Goal: Task Accomplishment & Management: Complete application form

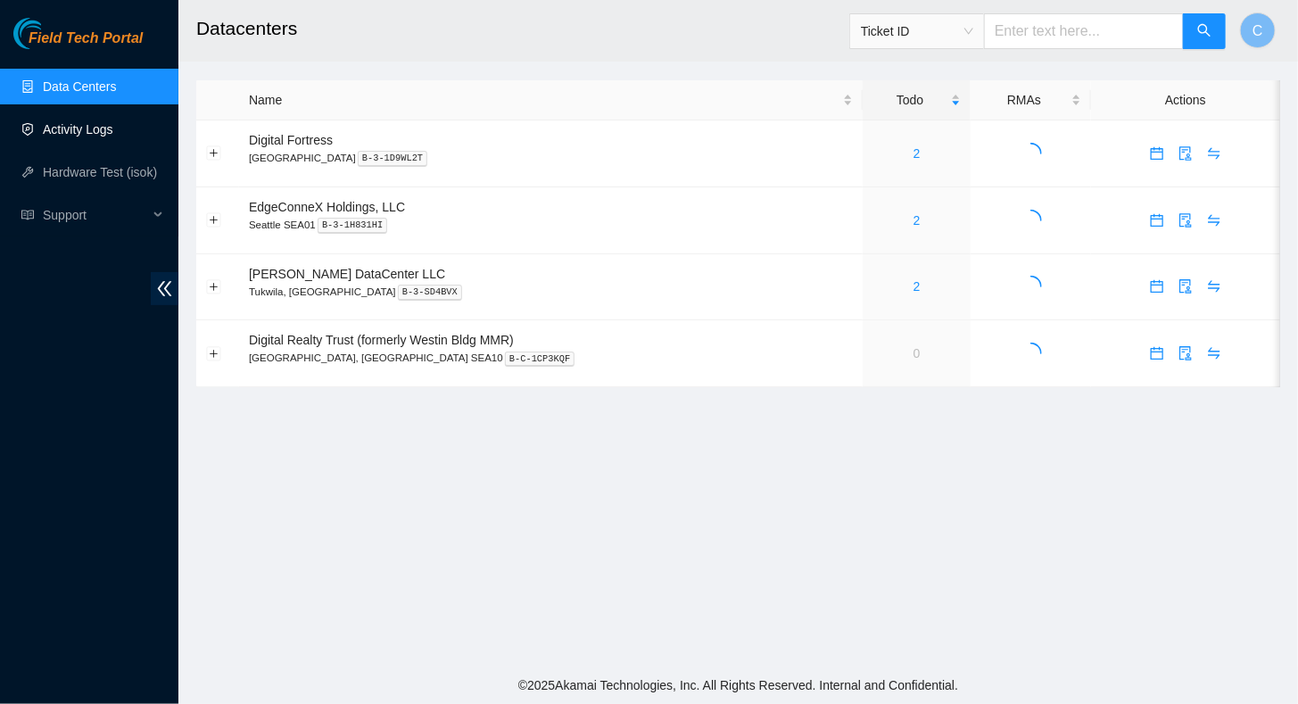
click at [62, 128] on link "Activity Logs" at bounding box center [78, 129] width 70 height 14
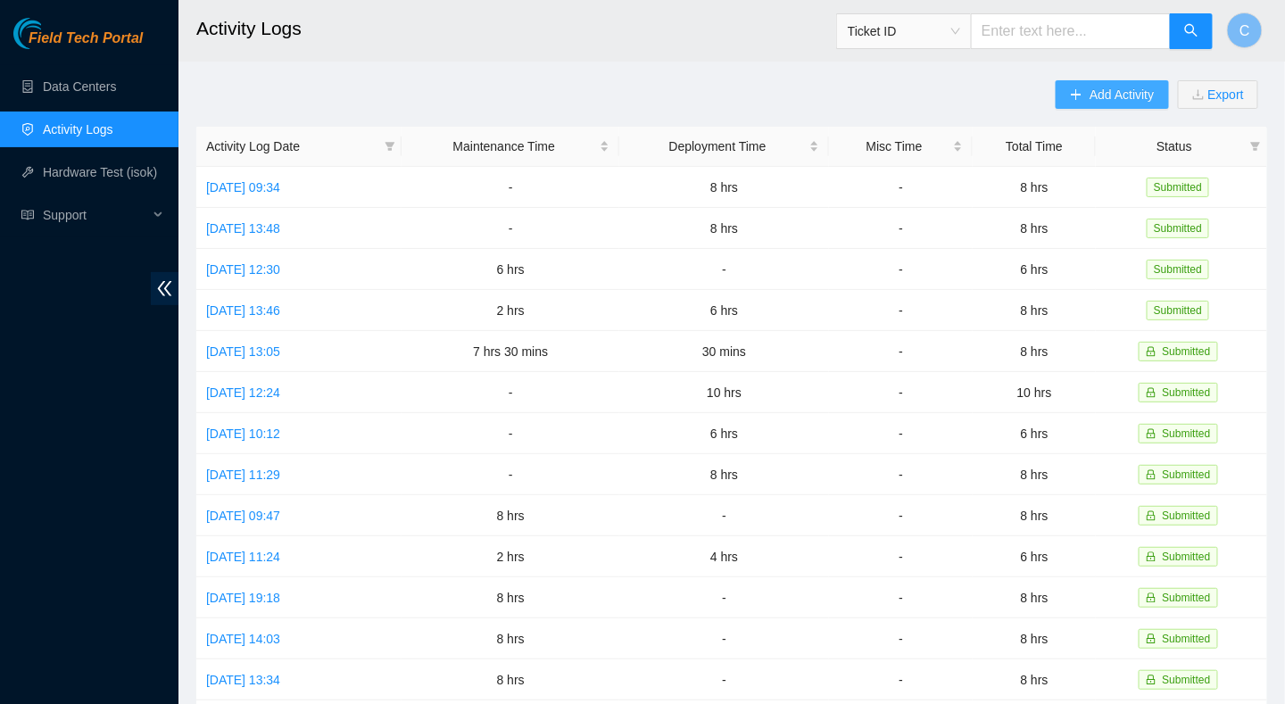
click at [1098, 91] on span "Add Activity" at bounding box center [1121, 95] width 64 height 20
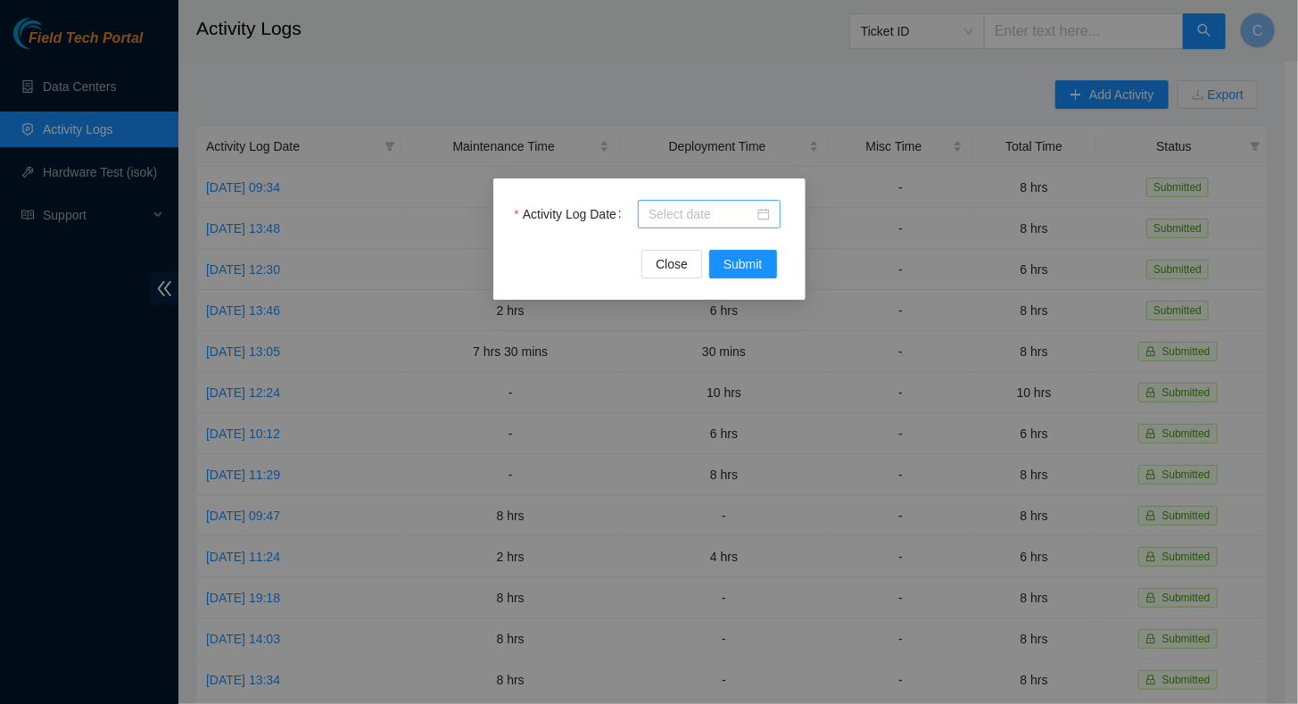
click at [715, 210] on input "Activity Log Date" at bounding box center [701, 214] width 105 height 20
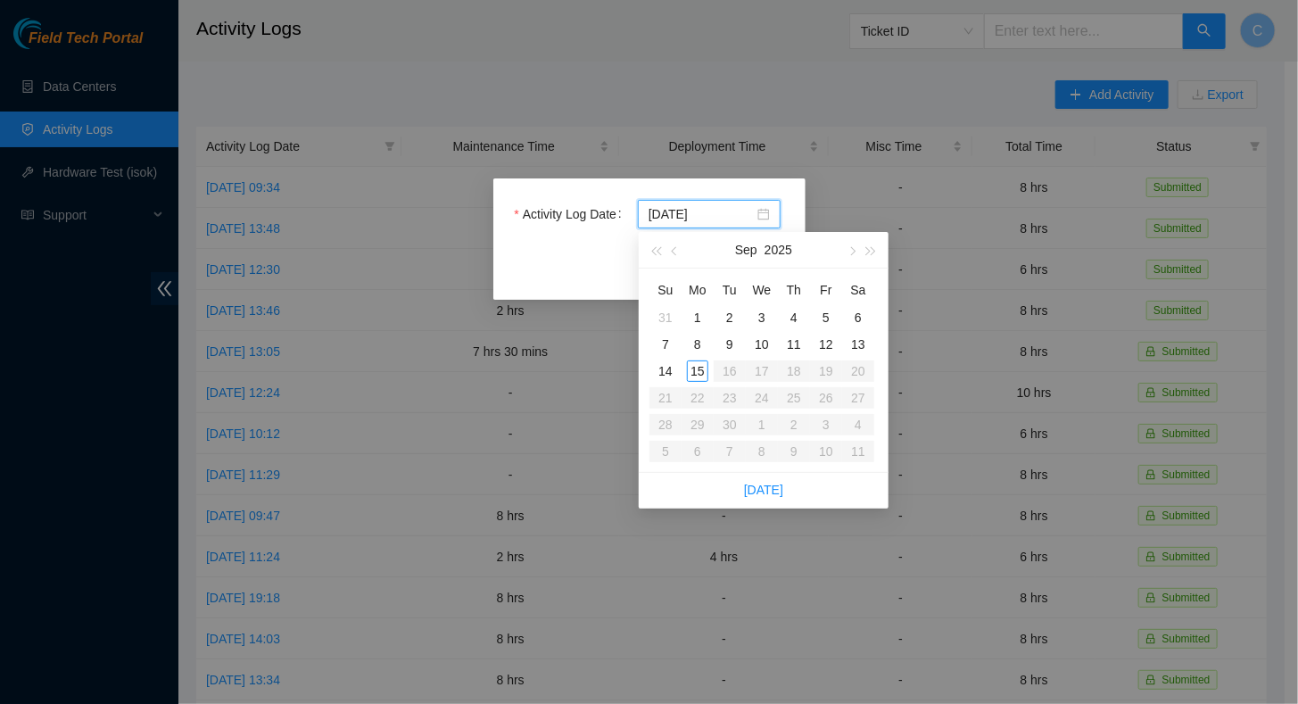
type input "[DATE]"
click at [696, 371] on div "15" at bounding box center [697, 370] width 21 height 21
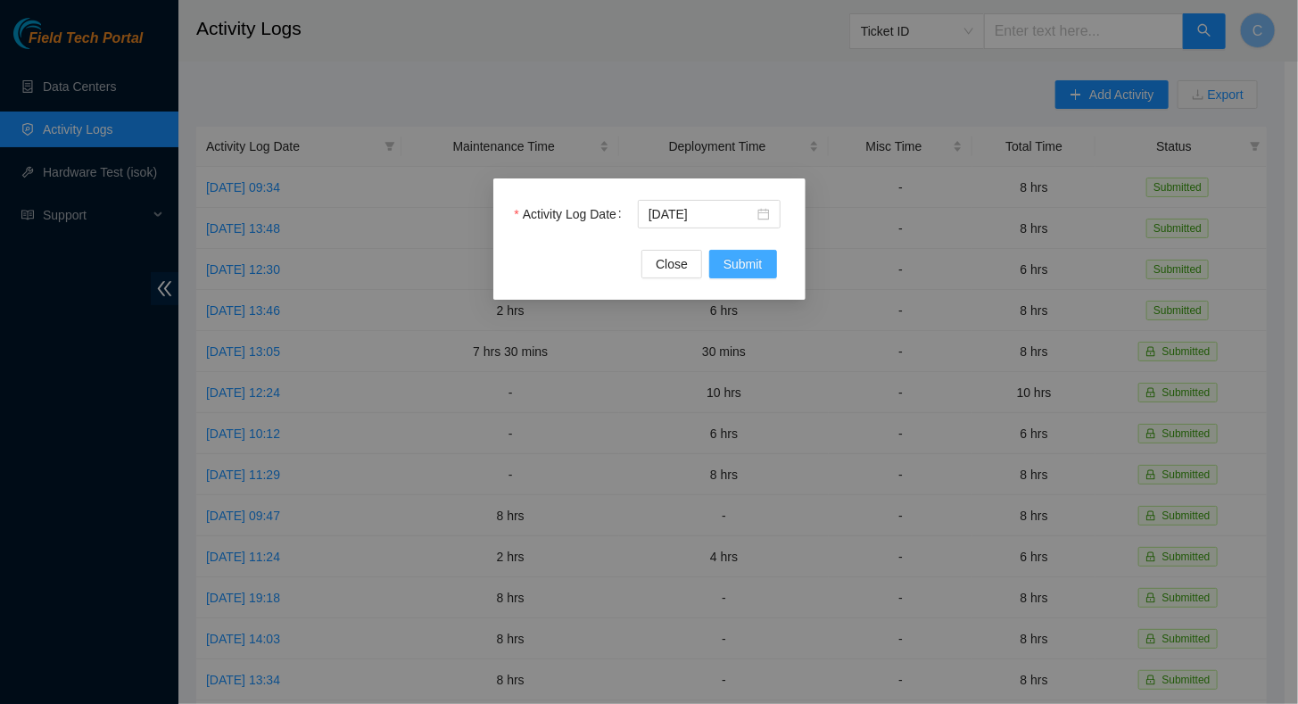
click at [759, 260] on span "Submit" at bounding box center [742, 264] width 39 height 20
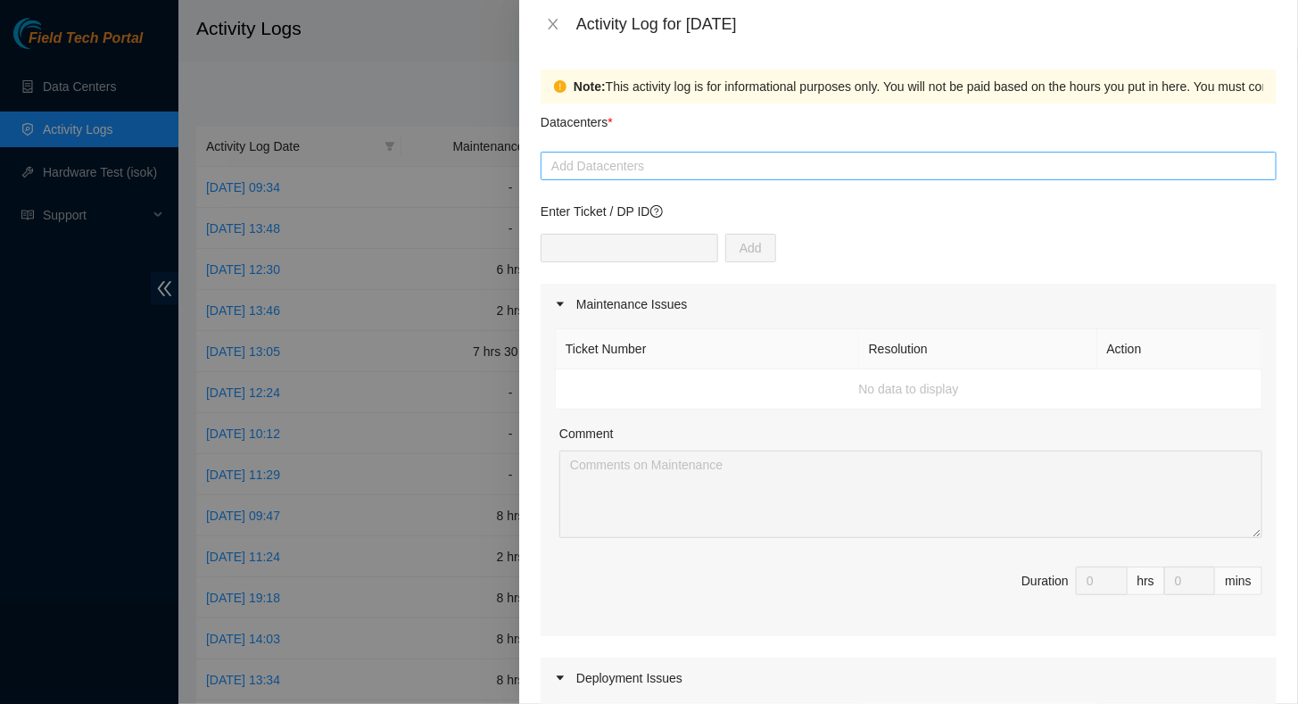
click at [620, 163] on div at bounding box center [908, 165] width 727 height 21
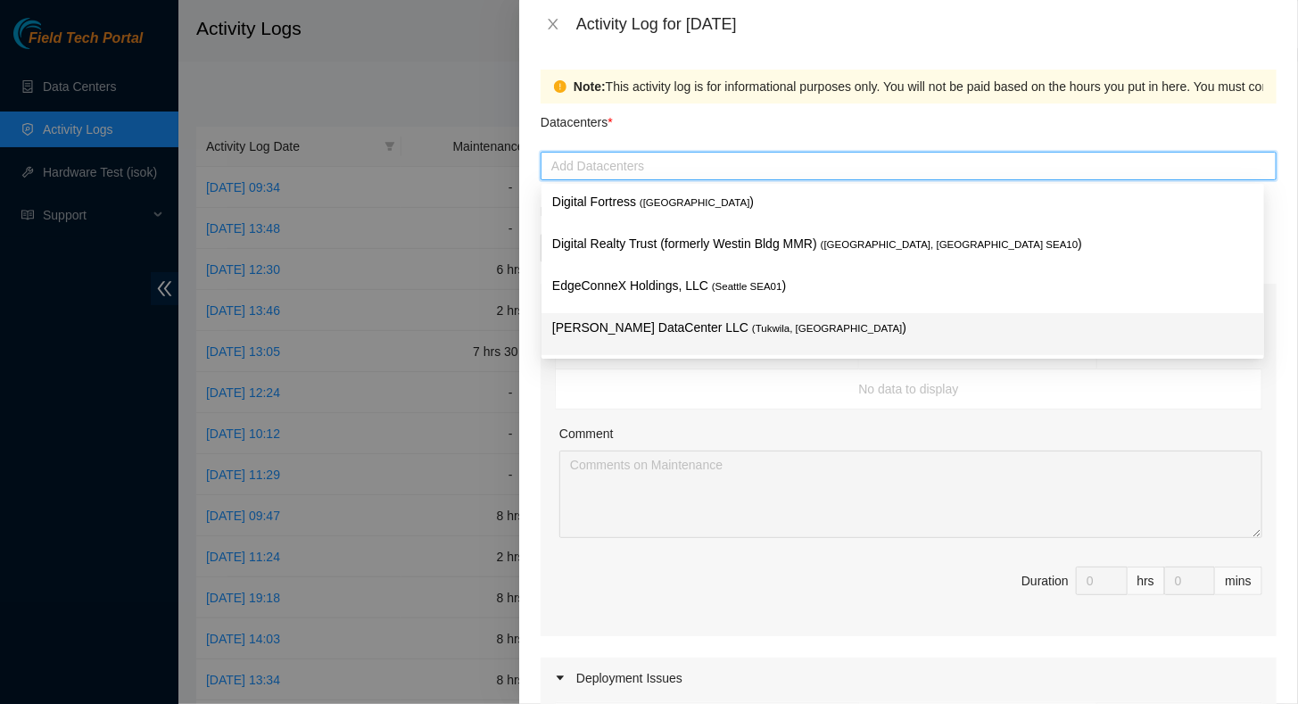
click at [604, 319] on p "[PERSON_NAME] DataCenter LLC ( [GEOGRAPHIC_DATA], [GEOGRAPHIC_DATA] )" at bounding box center [902, 328] width 701 height 21
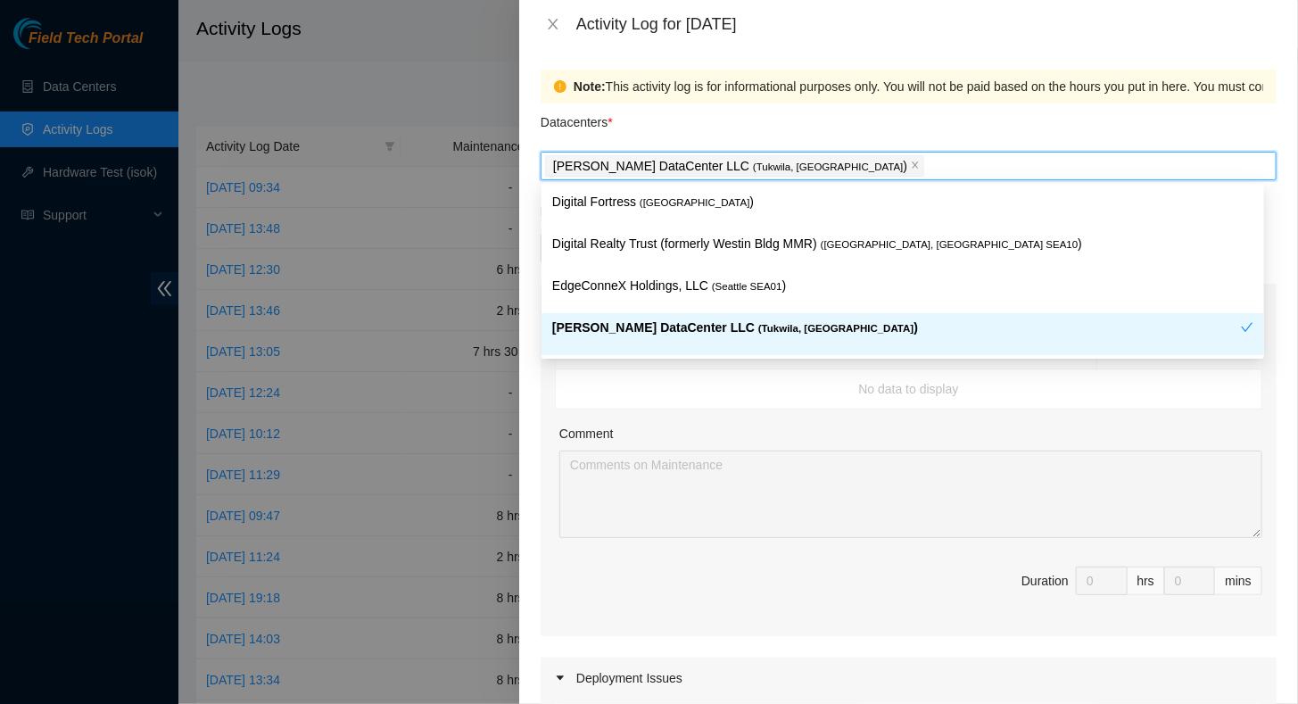
click at [678, 437] on div "Comment" at bounding box center [910, 437] width 703 height 27
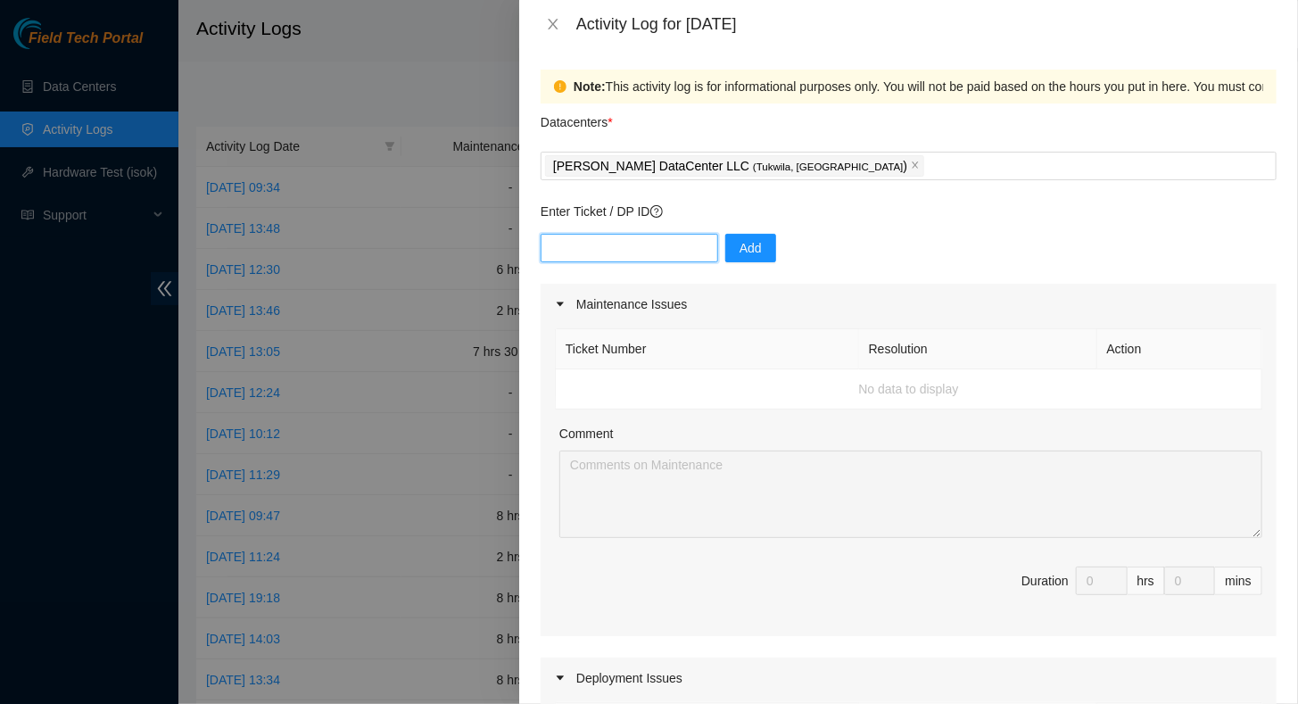
click at [598, 234] on input "text" at bounding box center [630, 248] width 178 height 29
type input "dp85242"
click at [740, 241] on span "Add" at bounding box center [751, 248] width 22 height 20
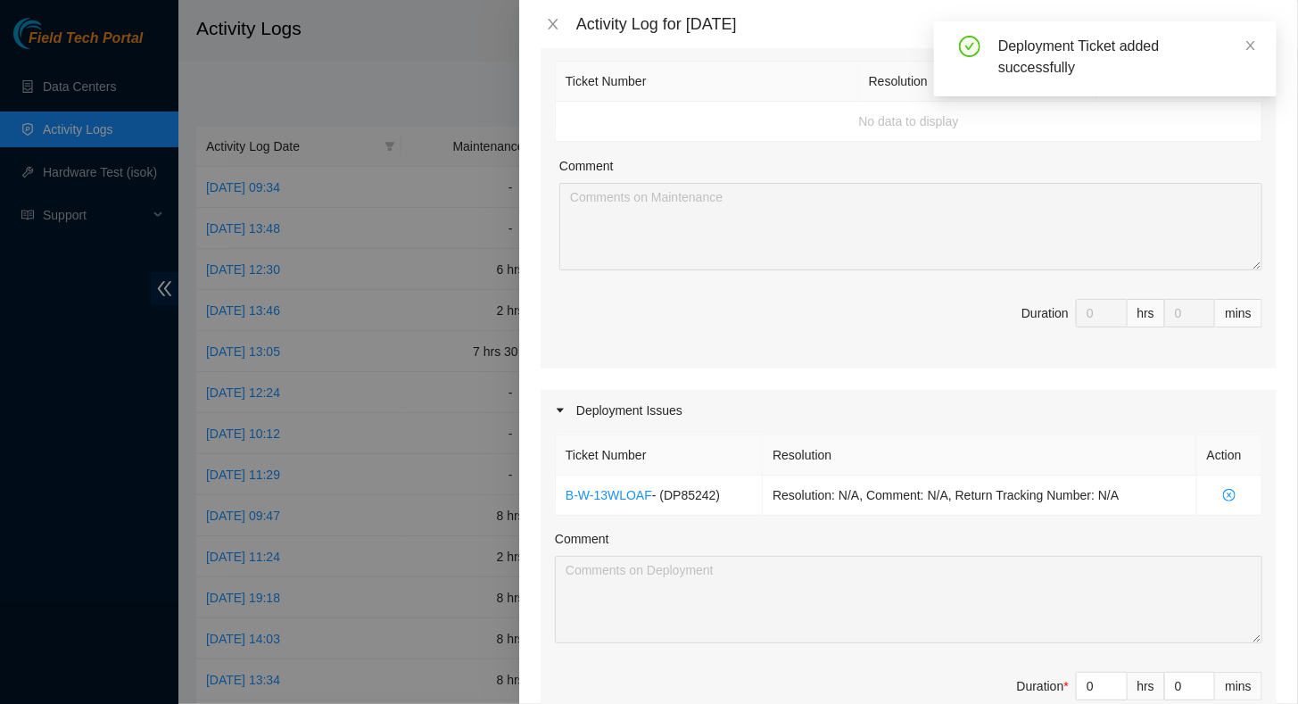
scroll to position [535, 0]
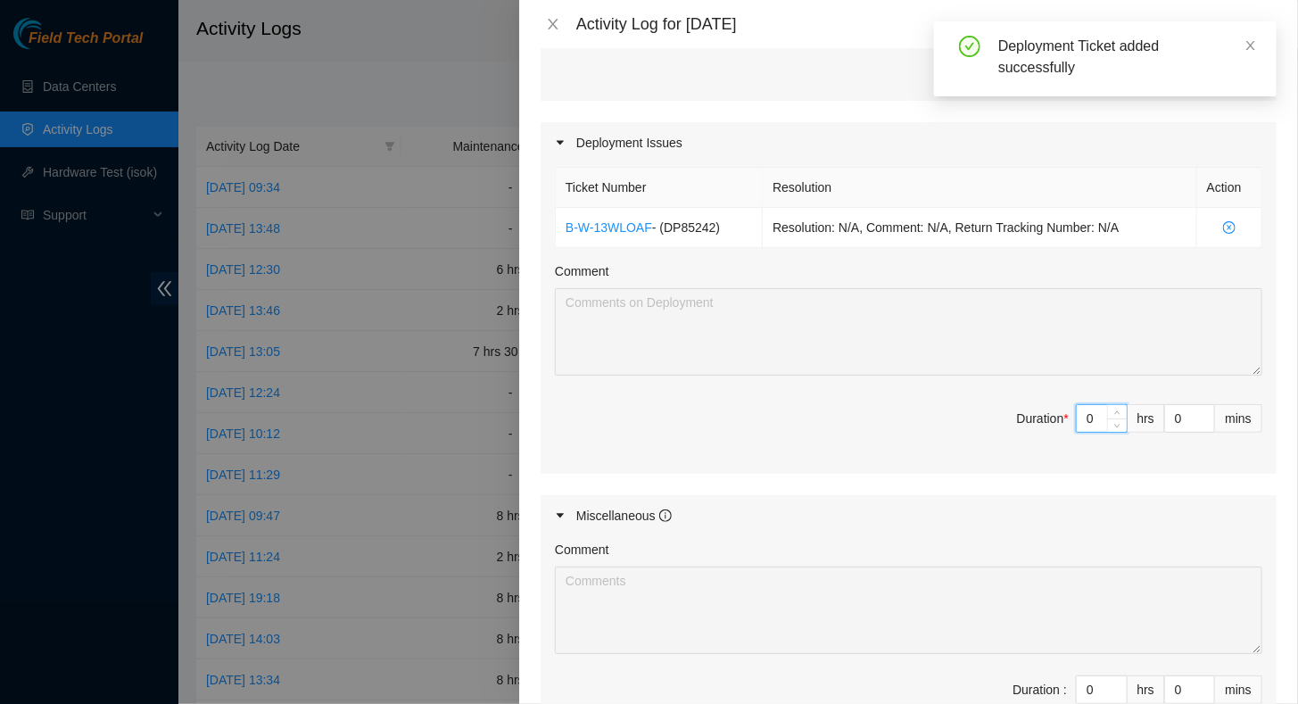
drag, startPoint x: 1092, startPoint y: 414, endPoint x: 1044, endPoint y: 409, distance: 48.5
click at [1044, 409] on span "Duration * 0 hrs 0 mins" at bounding box center [908, 429] width 707 height 50
type input "8"
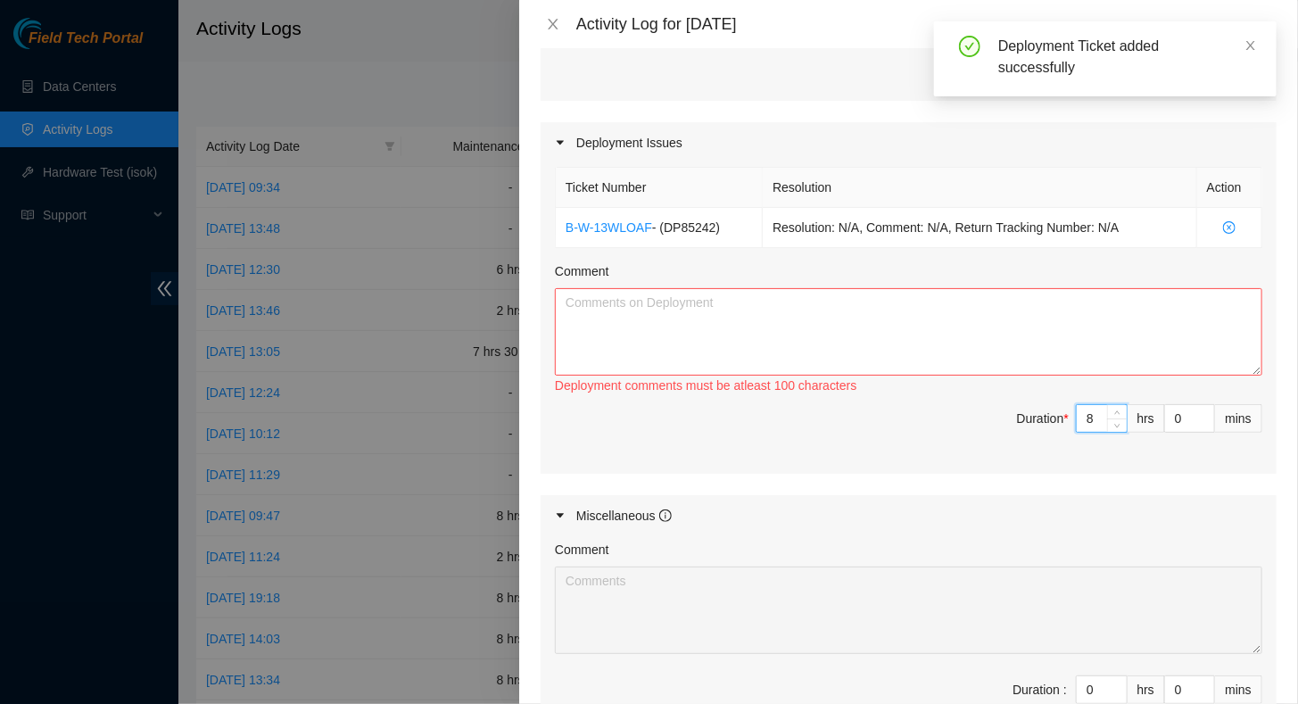
type input "8"
click at [740, 315] on textarea "Comment" at bounding box center [908, 331] width 707 height 87
paste textarea "([DATE])"
type textarea "([DATE])"
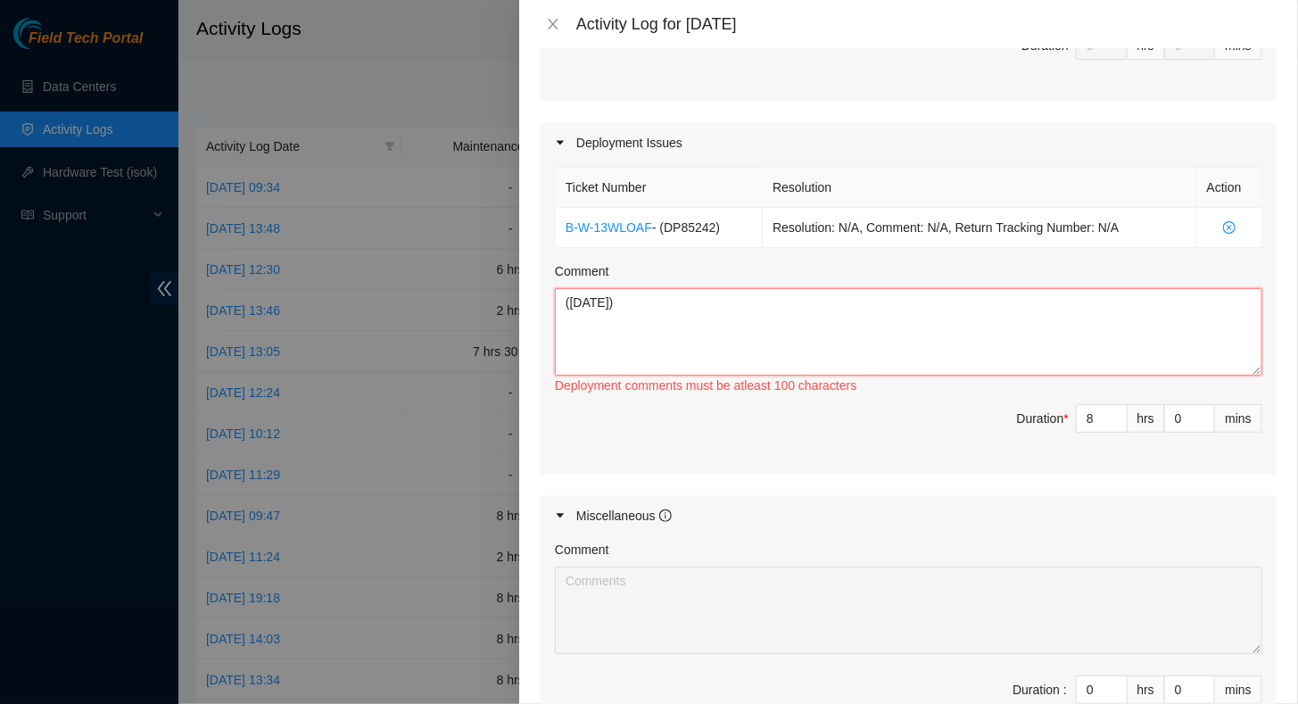
drag, startPoint x: 701, startPoint y: 302, endPoint x: 530, endPoint y: 281, distance: 172.5
click at [530, 281] on div "Note: This activity log is for informational purposes only. You will not be pai…" at bounding box center [908, 376] width 779 height 656
paste textarea "Progress on DP85242: - Servers arrived [DATE]: Servers on SO: B-W-13X4NYD 2 X S…"
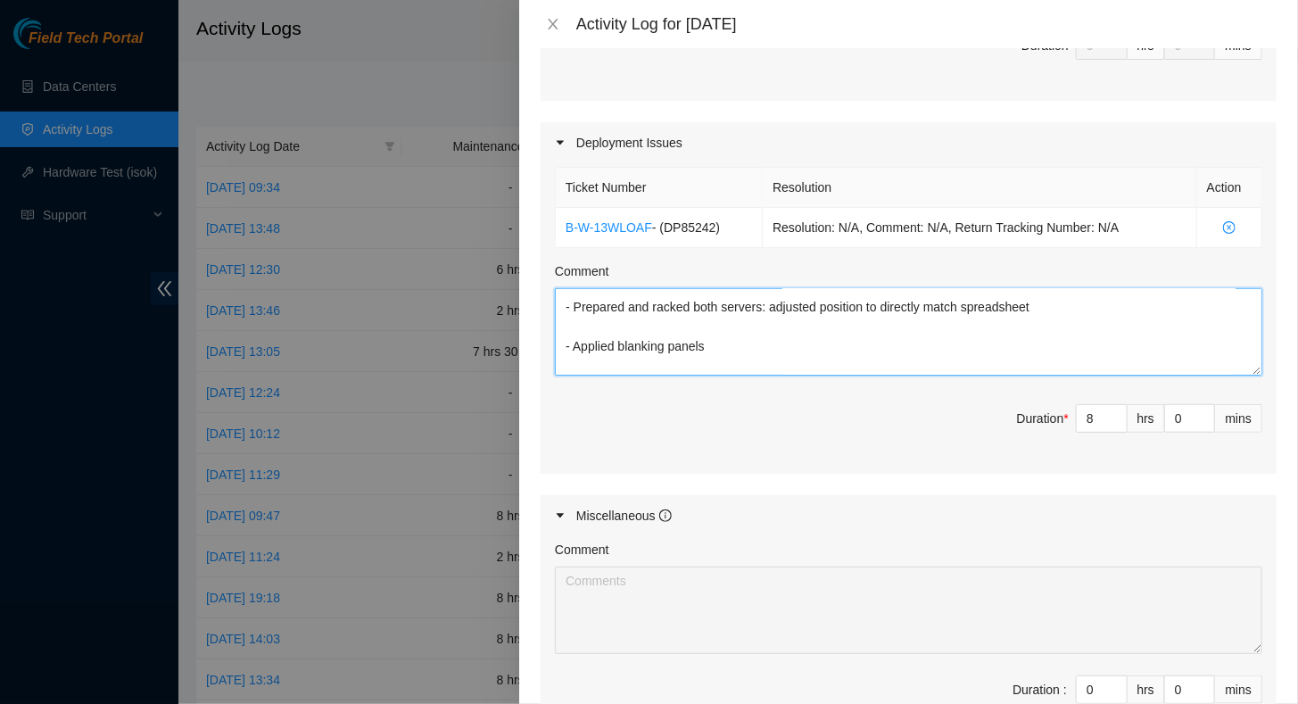
scroll to position [343, 0]
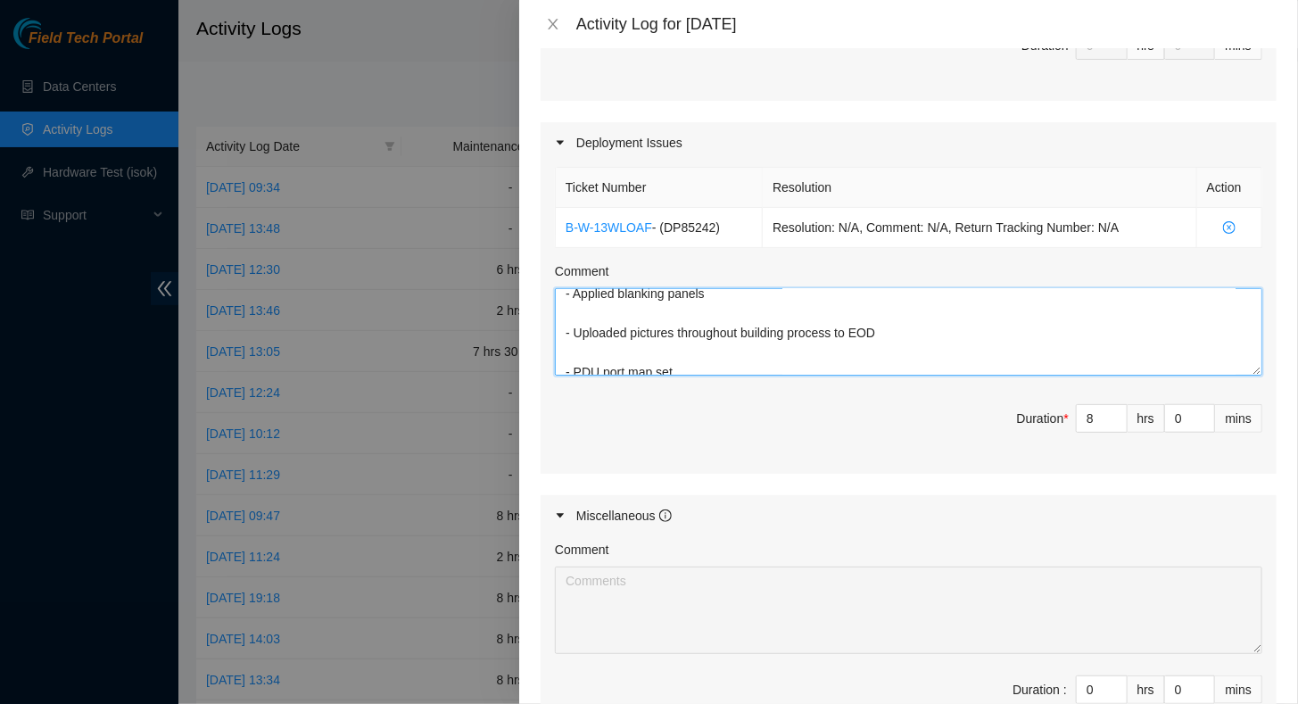
click at [881, 327] on textarea "Progress on DP85242: - Servers arrived [DATE]: Servers on SO: B-W-13X4NYD 2 X S…" at bounding box center [908, 331] width 707 height 87
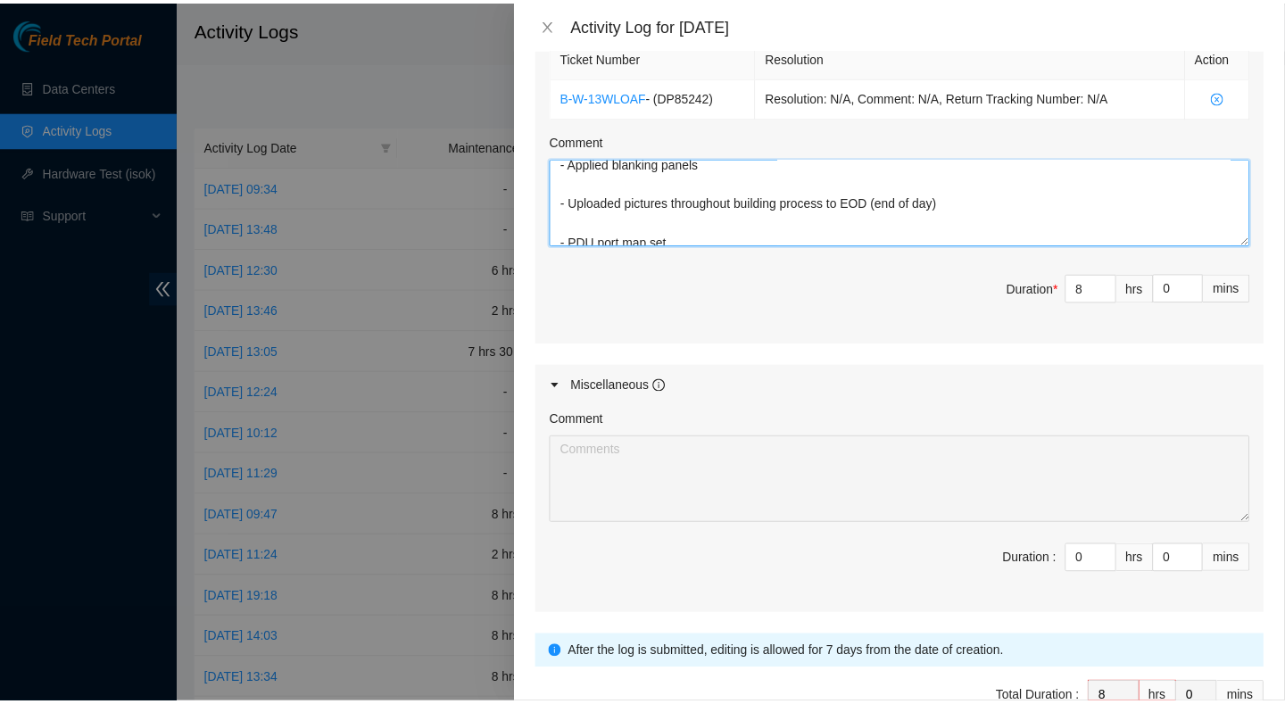
scroll to position [765, 0]
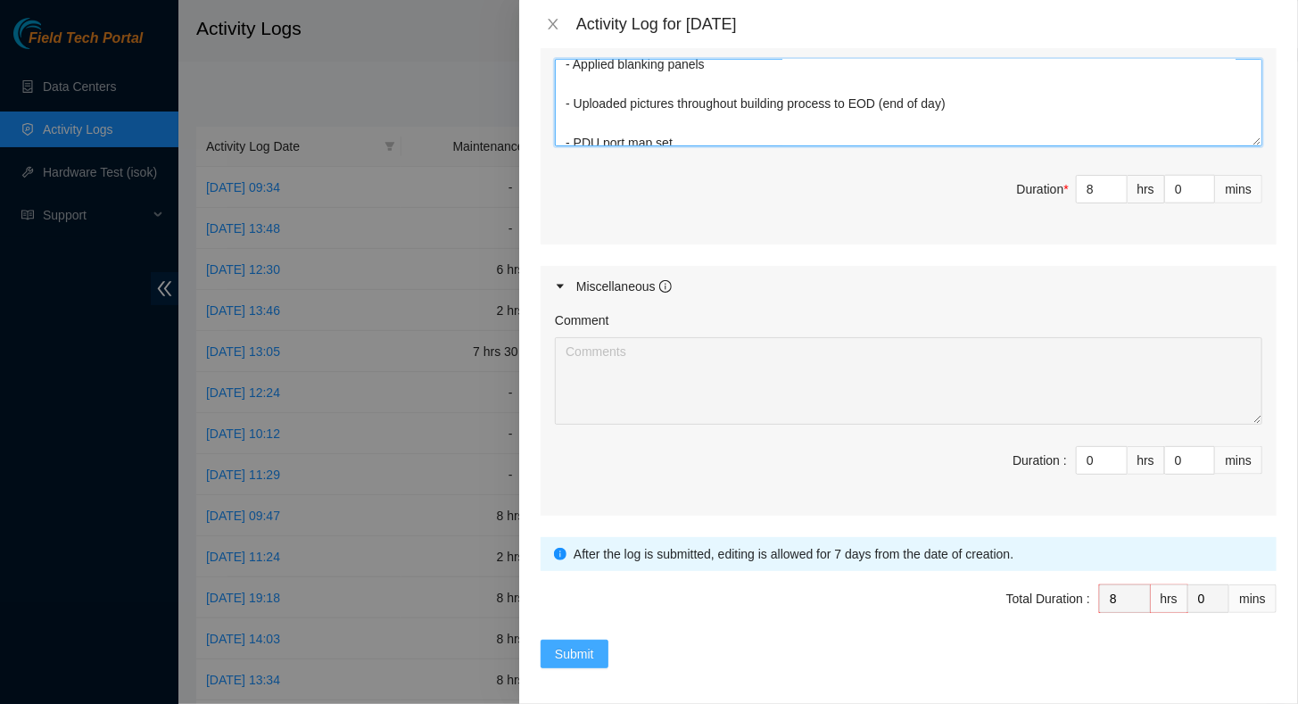
type textarea "Progress on DP85242: - Servers arrived [DATE]: Servers on SO: B-W-13X4NYD 2 X S…"
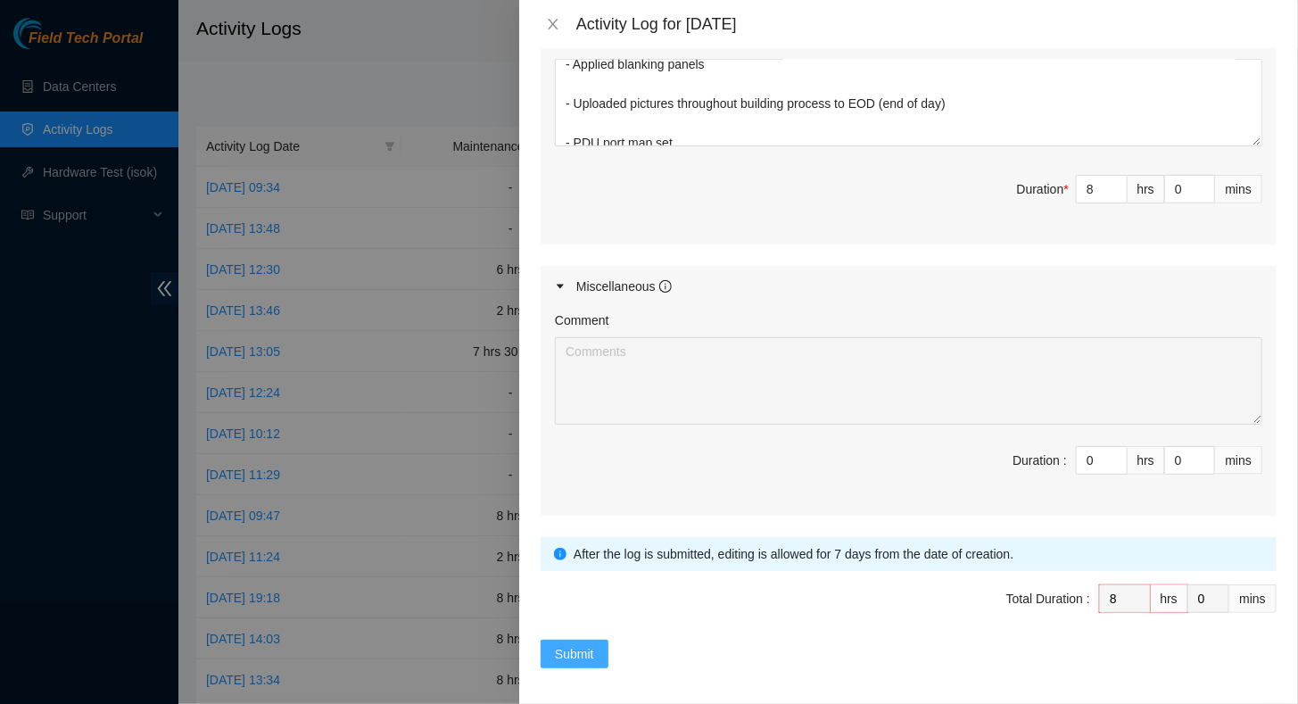
click at [582, 652] on span "Submit" at bounding box center [574, 654] width 39 height 20
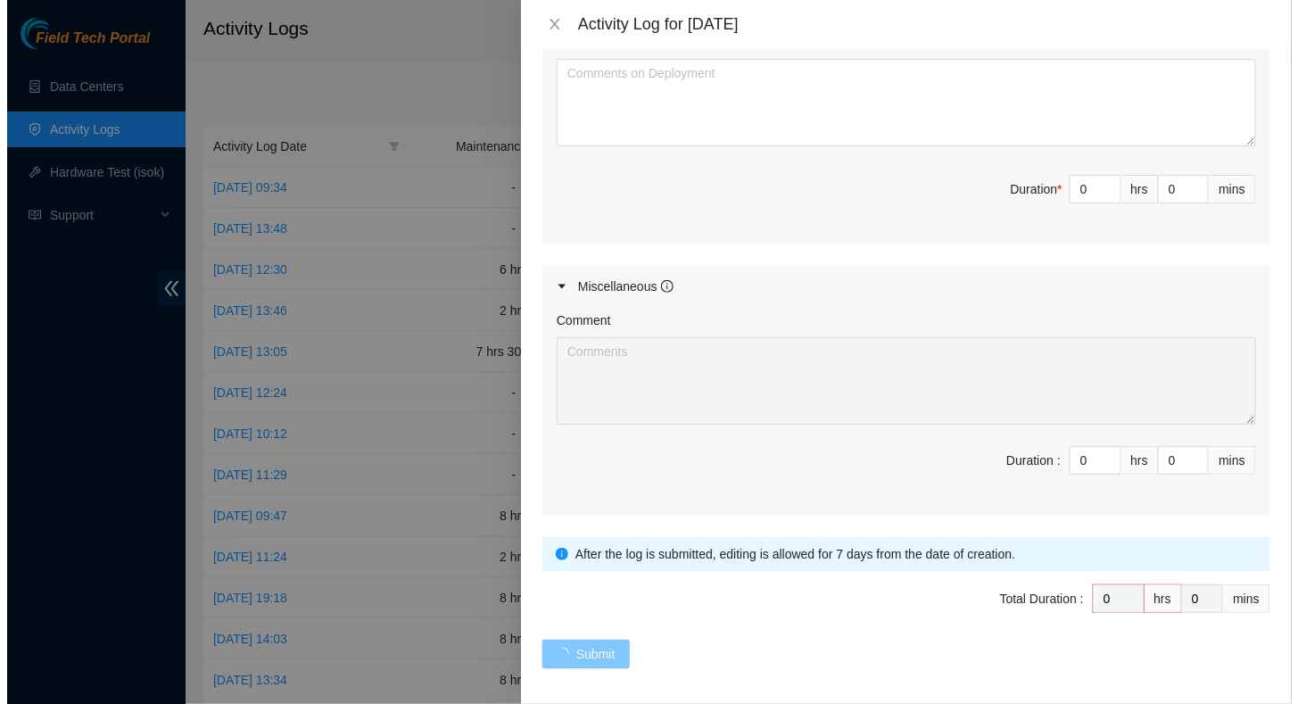
scroll to position [0, 0]
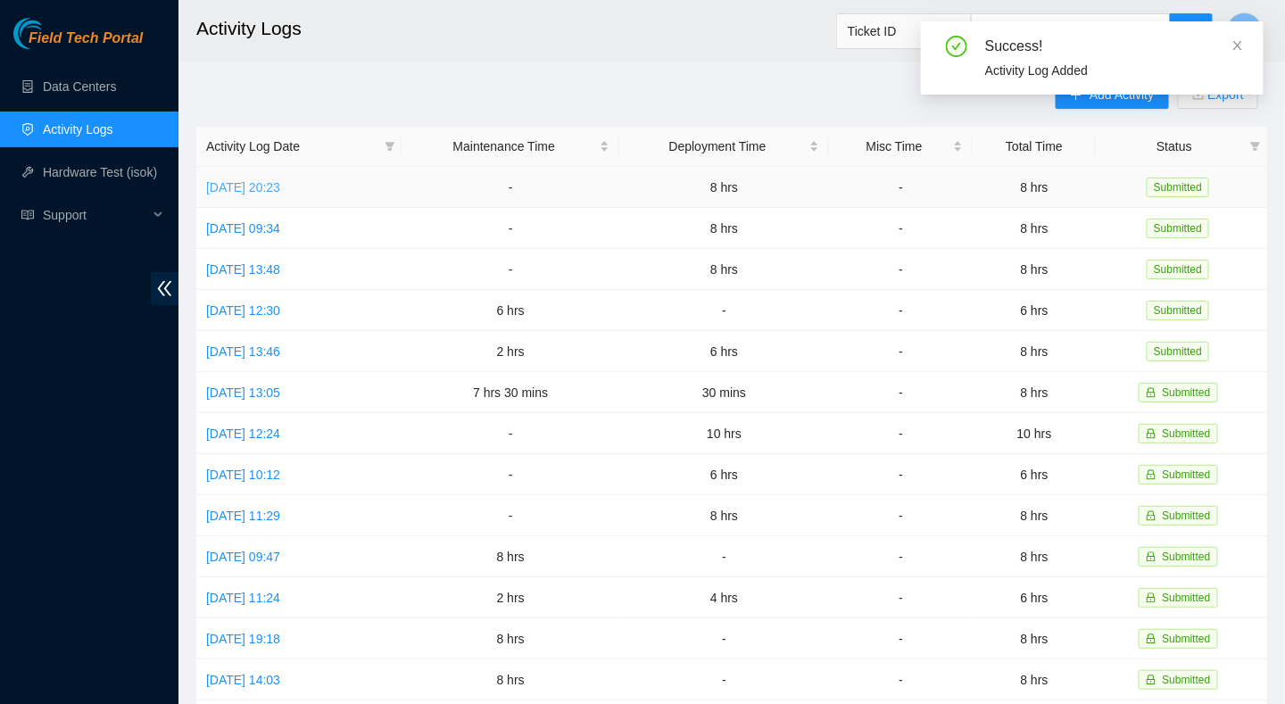
click at [261, 182] on link "[DATE] 20:23" at bounding box center [243, 187] width 74 height 14
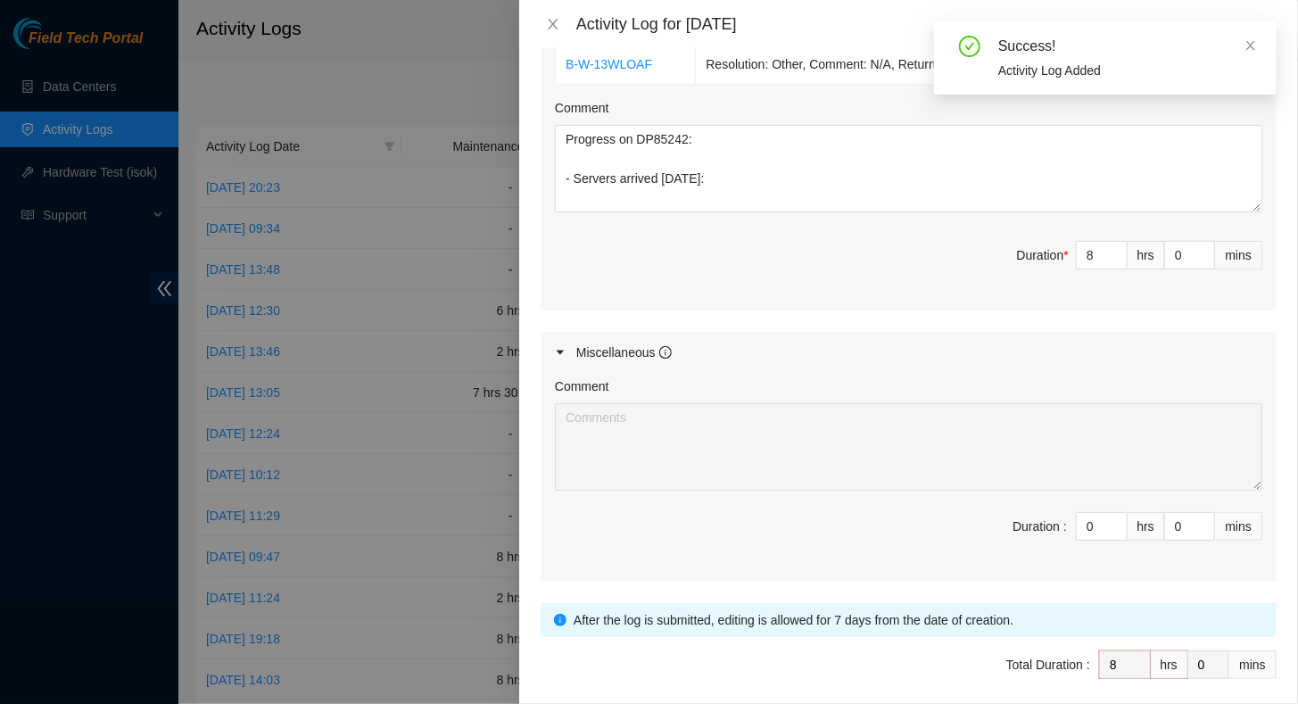
scroll to position [586, 0]
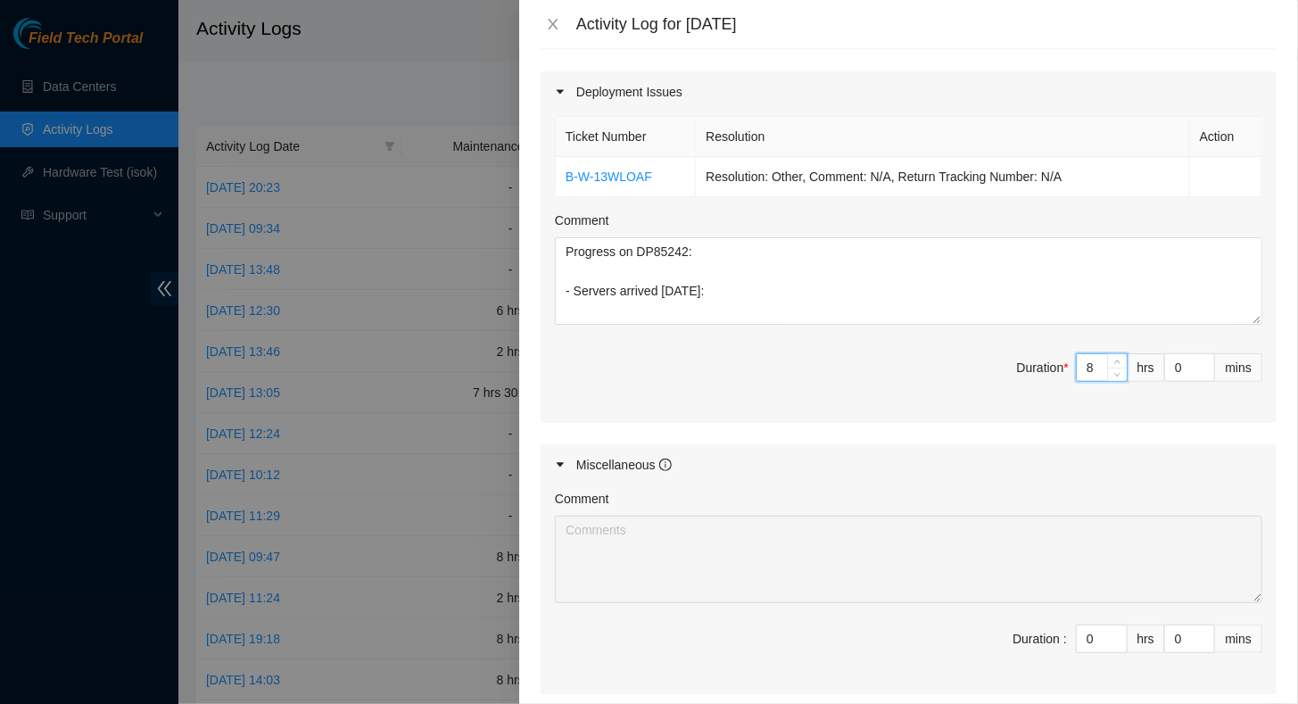
drag, startPoint x: 1075, startPoint y: 366, endPoint x: 1089, endPoint y: 363, distance: 14.5
click at [1082, 364] on input "8" at bounding box center [1102, 367] width 50 height 27
type input "1"
type input "10"
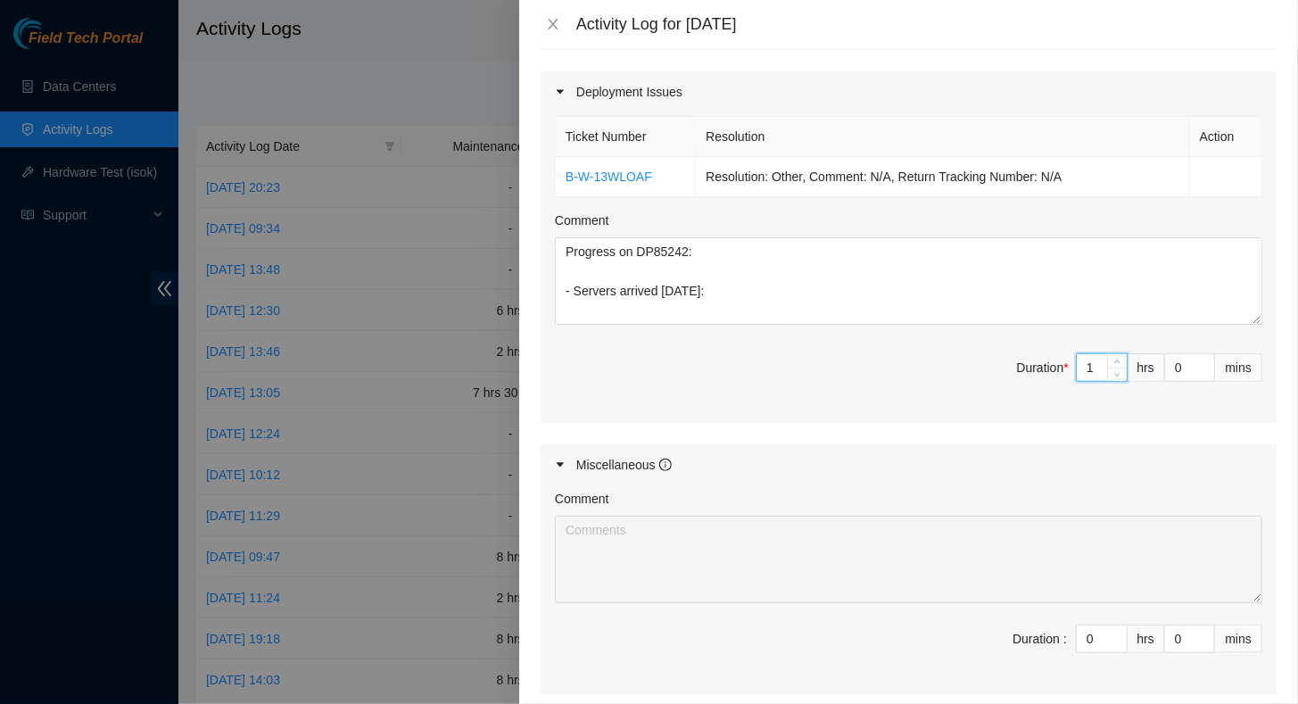
type input "10"
click at [1165, 362] on input "0" at bounding box center [1189, 367] width 49 height 27
click at [1165, 363] on input "0" at bounding box center [1189, 367] width 49 height 27
type input "30"
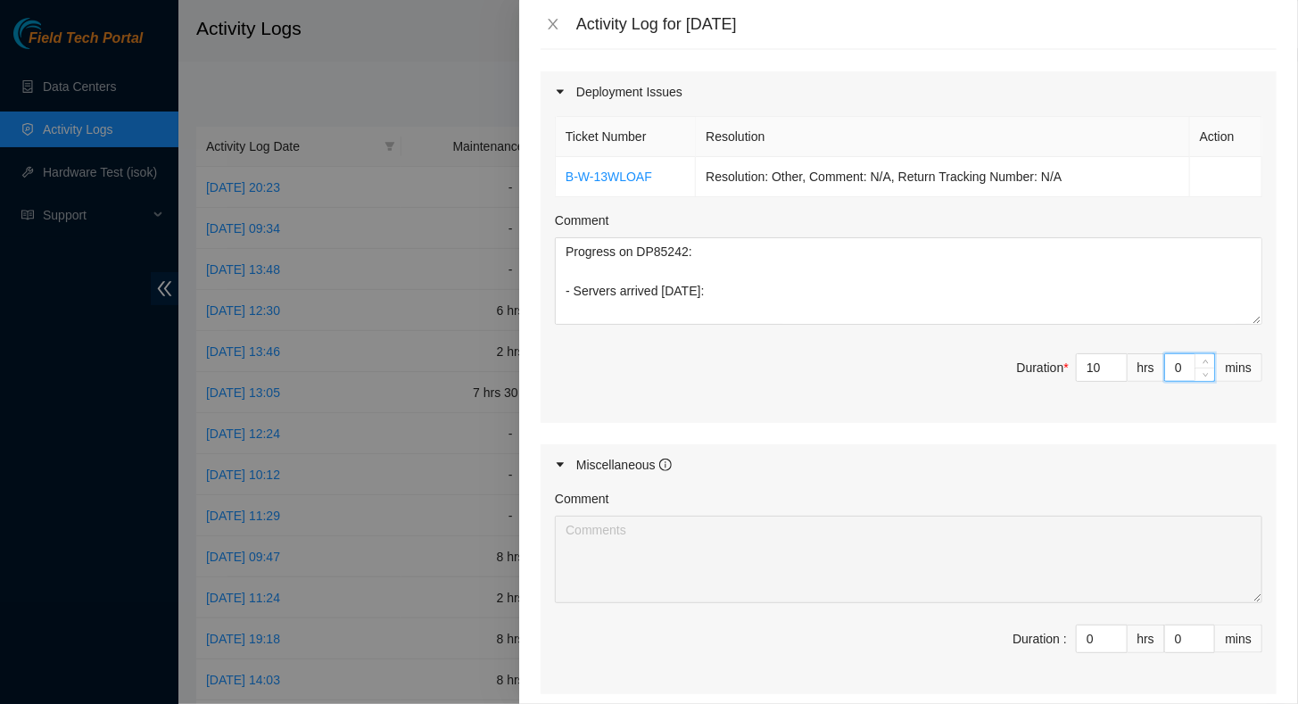
type input "30"
type input "3"
type input "0"
drag, startPoint x: 1087, startPoint y: 359, endPoint x: 1076, endPoint y: 360, distance: 11.6
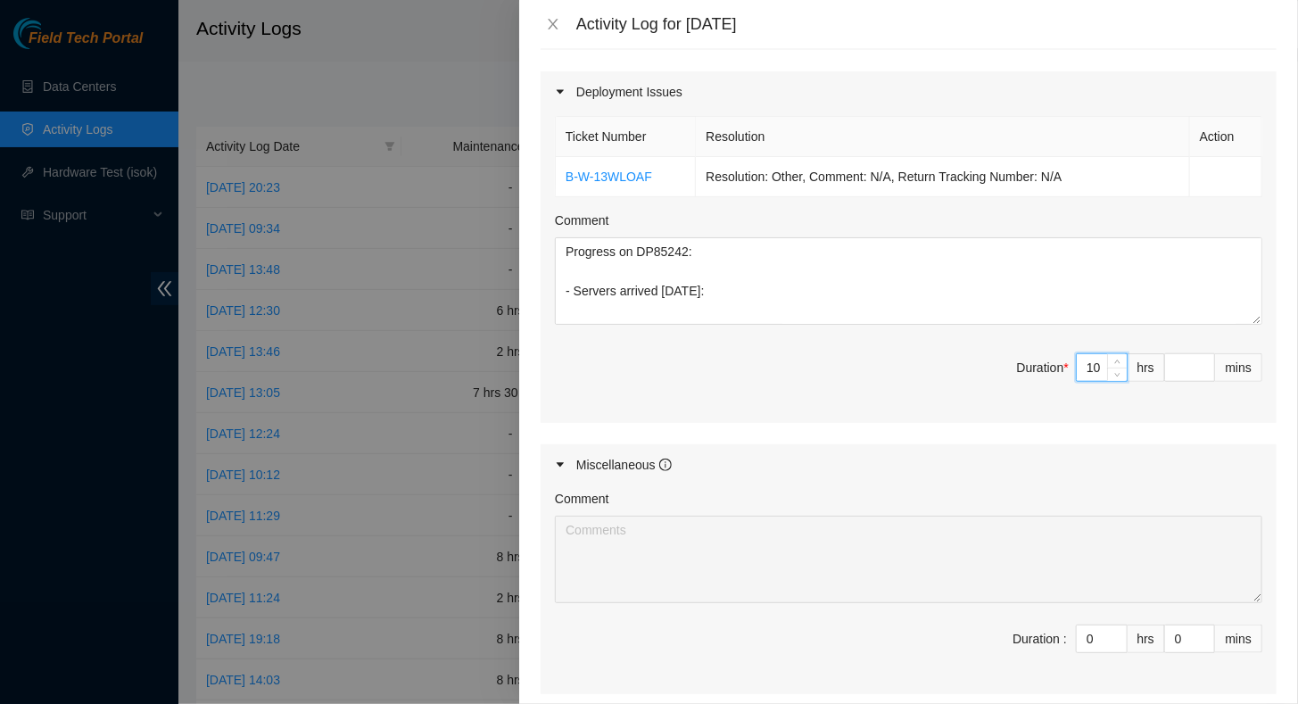
click at [1077, 360] on input "10" at bounding box center [1102, 367] width 50 height 27
type input "1"
type input "11"
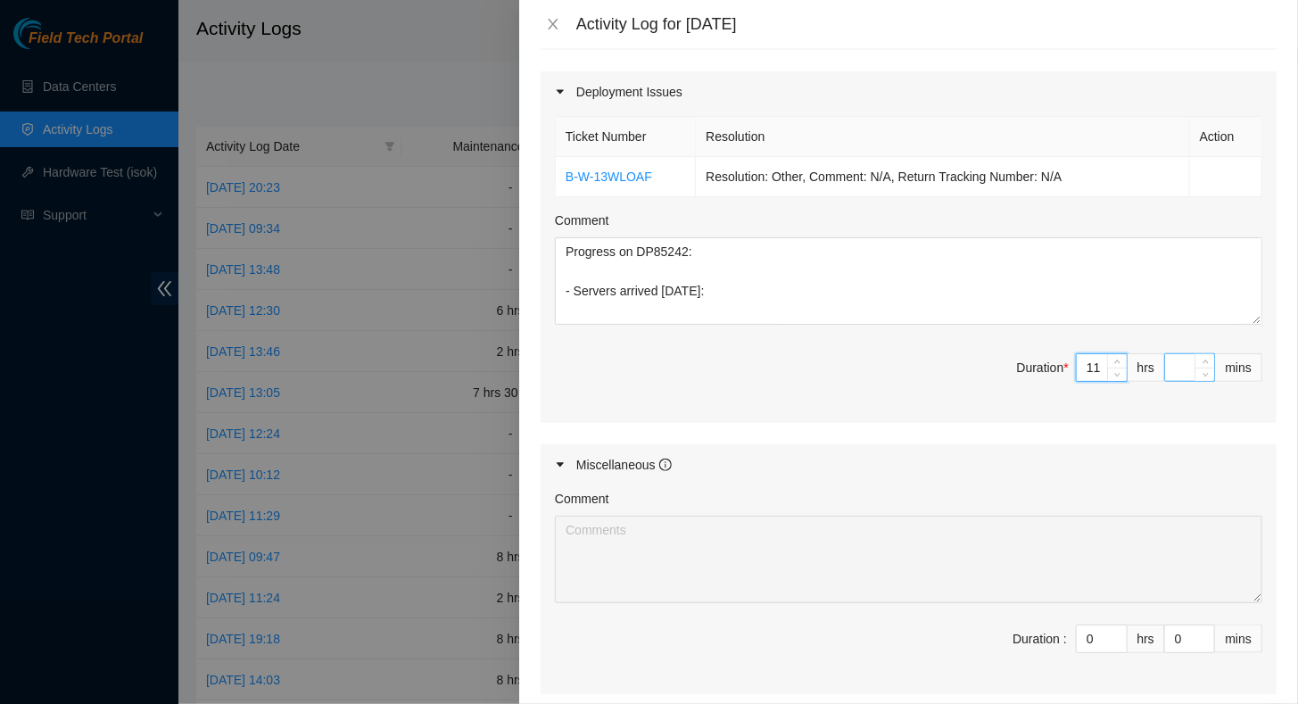
type input "11"
click at [1165, 360] on input at bounding box center [1189, 367] width 49 height 27
click at [1006, 474] on div "Miscellaneous" at bounding box center [909, 464] width 736 height 41
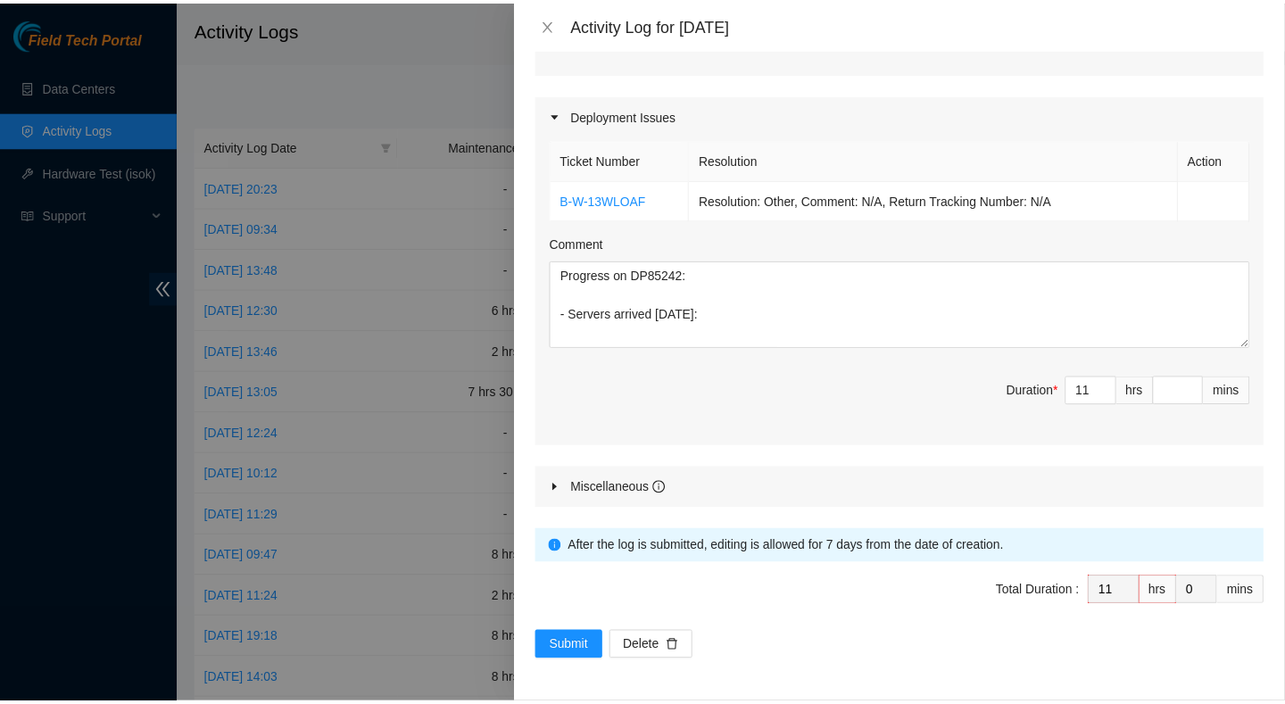
scroll to position [558, 0]
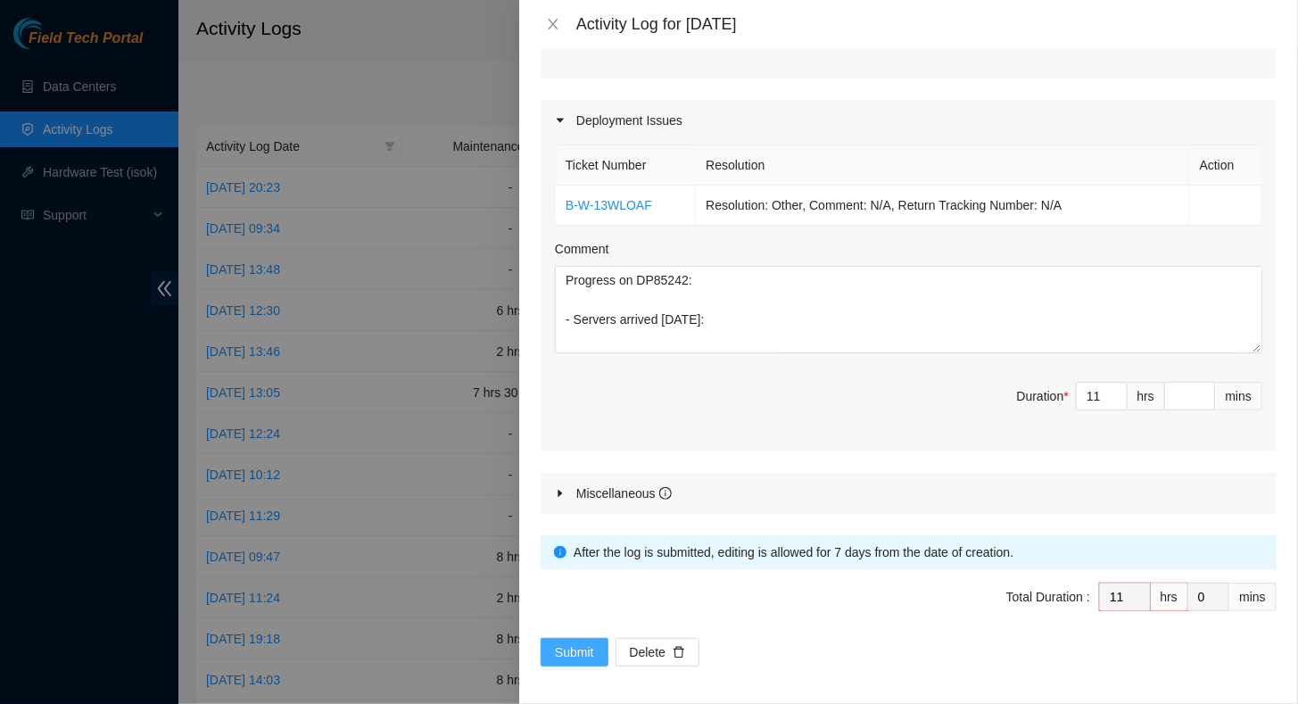
click at [567, 642] on span "Submit" at bounding box center [574, 652] width 39 height 20
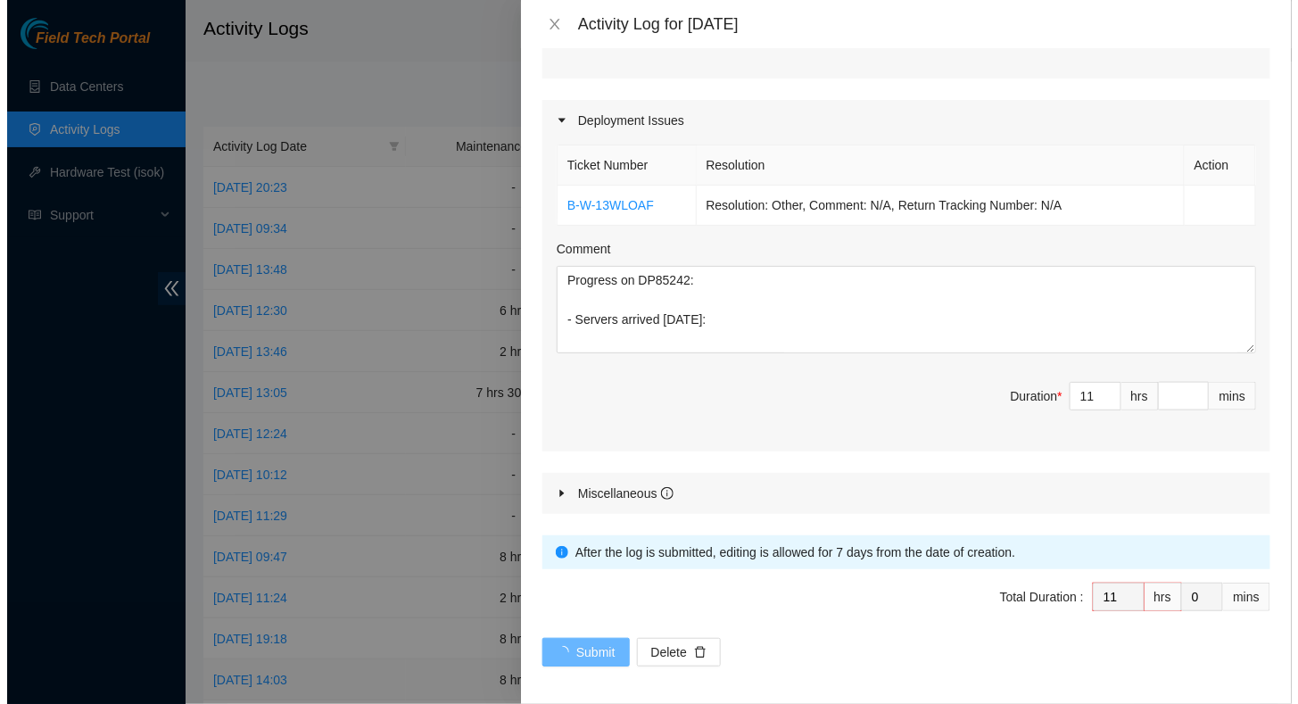
scroll to position [0, 0]
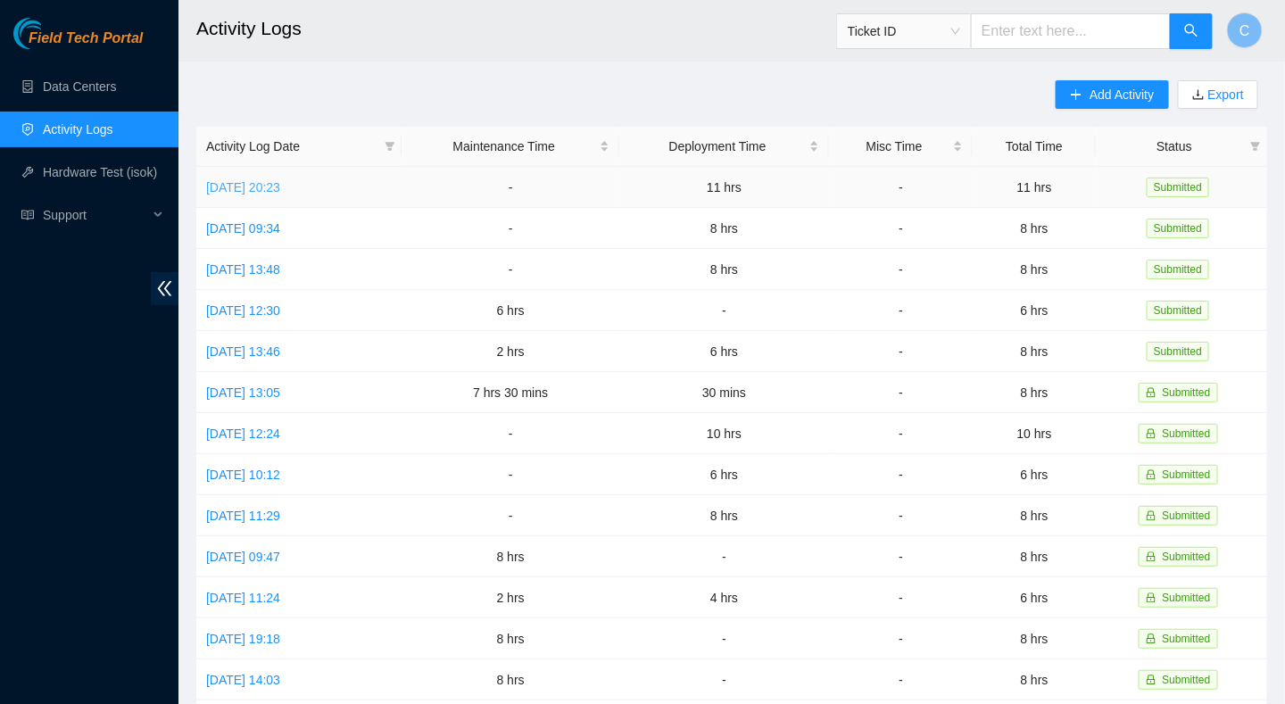
click at [239, 188] on link "[DATE] 20:23" at bounding box center [243, 187] width 74 height 14
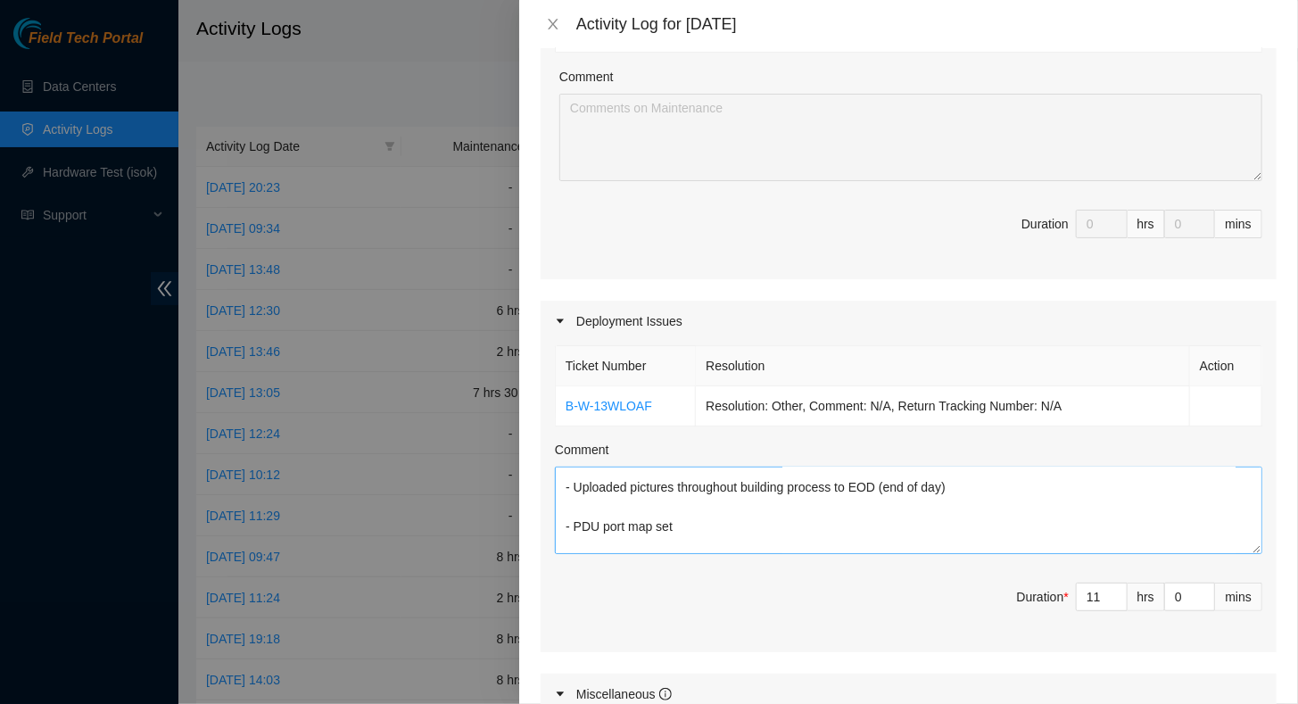
scroll to position [432, 0]
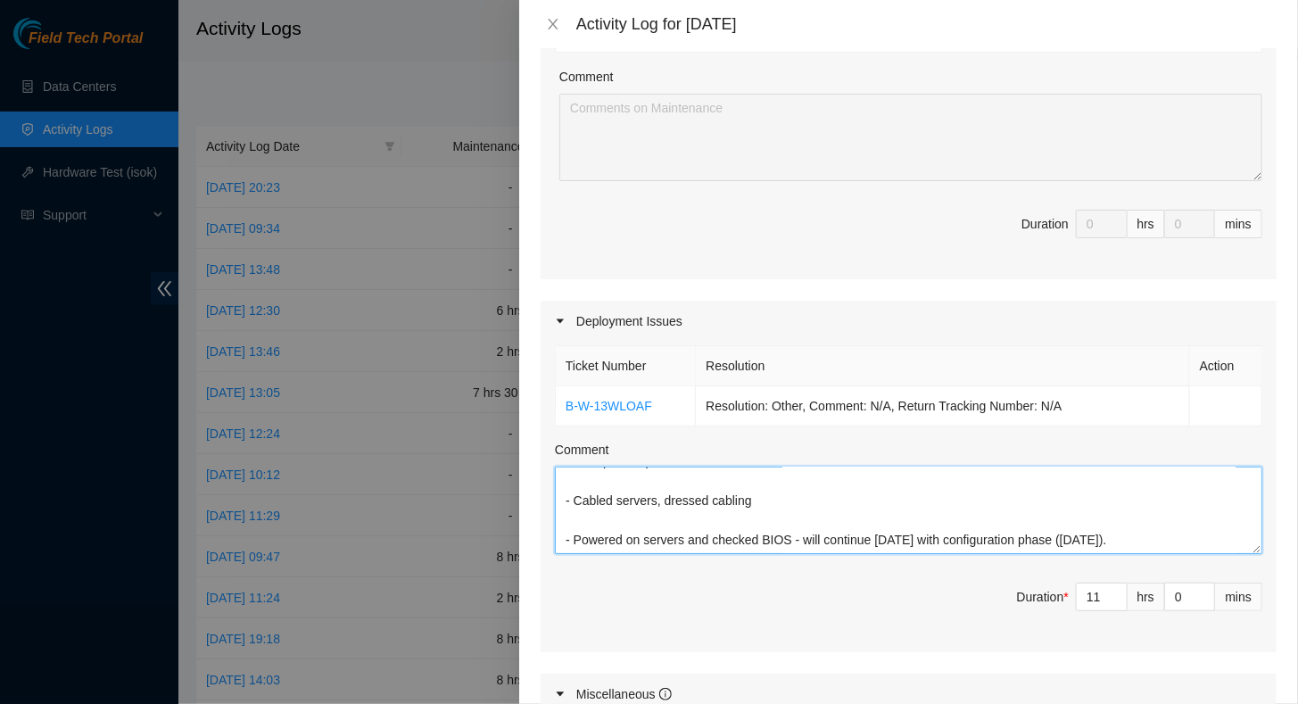
click at [1186, 538] on textarea "Progress on DP85242: - Servers arrived [DATE]: Servers on SO: B-W-13X4NYD 2 X S…" at bounding box center [908, 510] width 707 height 87
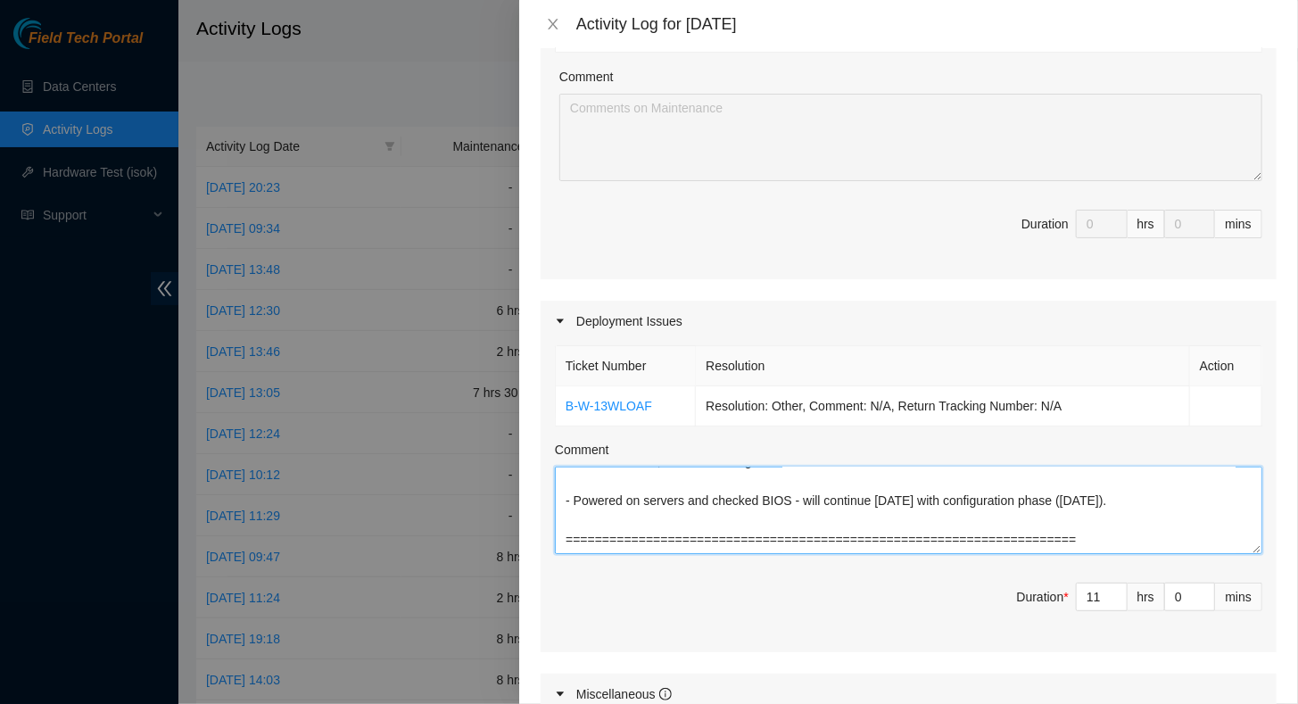
scroll to position [505, 0]
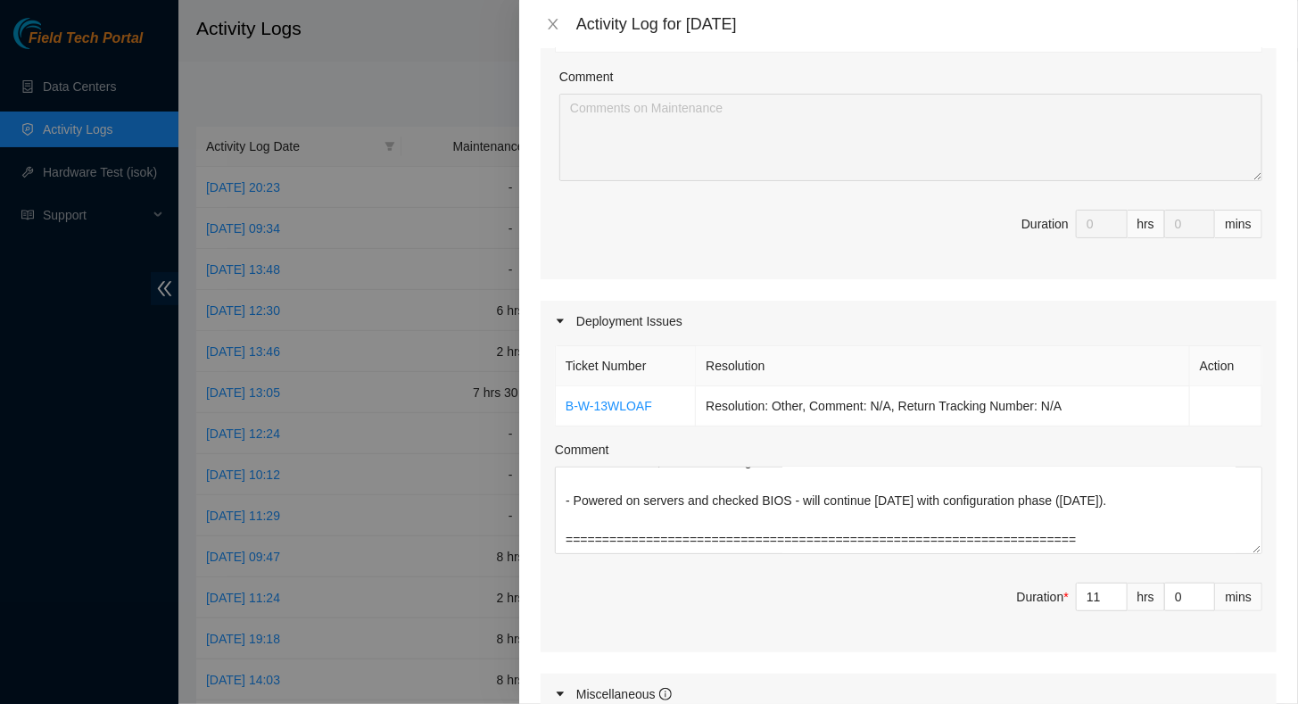
click at [989, 563] on div "Ticket Number Resolution Action B-W-13WLOAF Resolution: Other, Comment: N/A, Re…" at bounding box center [909, 497] width 736 height 311
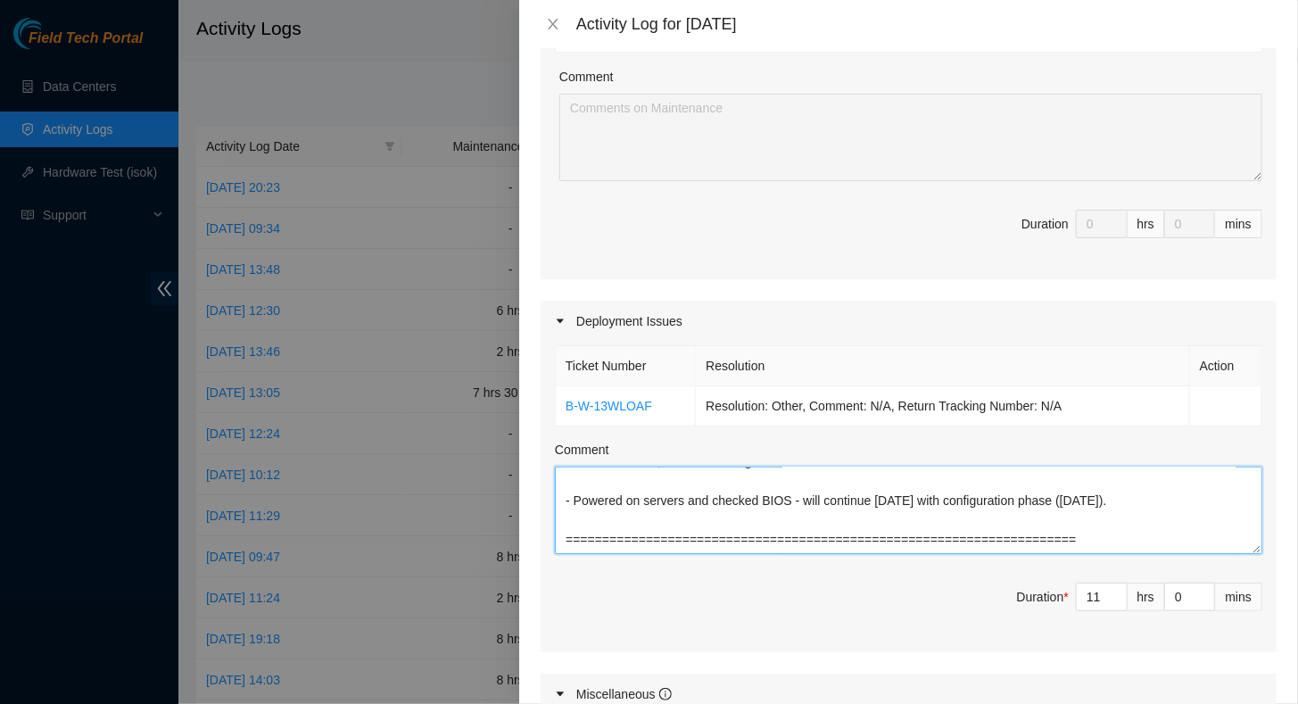
click at [778, 533] on textarea "Progress on DP85242: - Servers arrived [DATE]: Servers on SO: B-W-13X4NYD 2 X S…" at bounding box center [908, 510] width 707 height 87
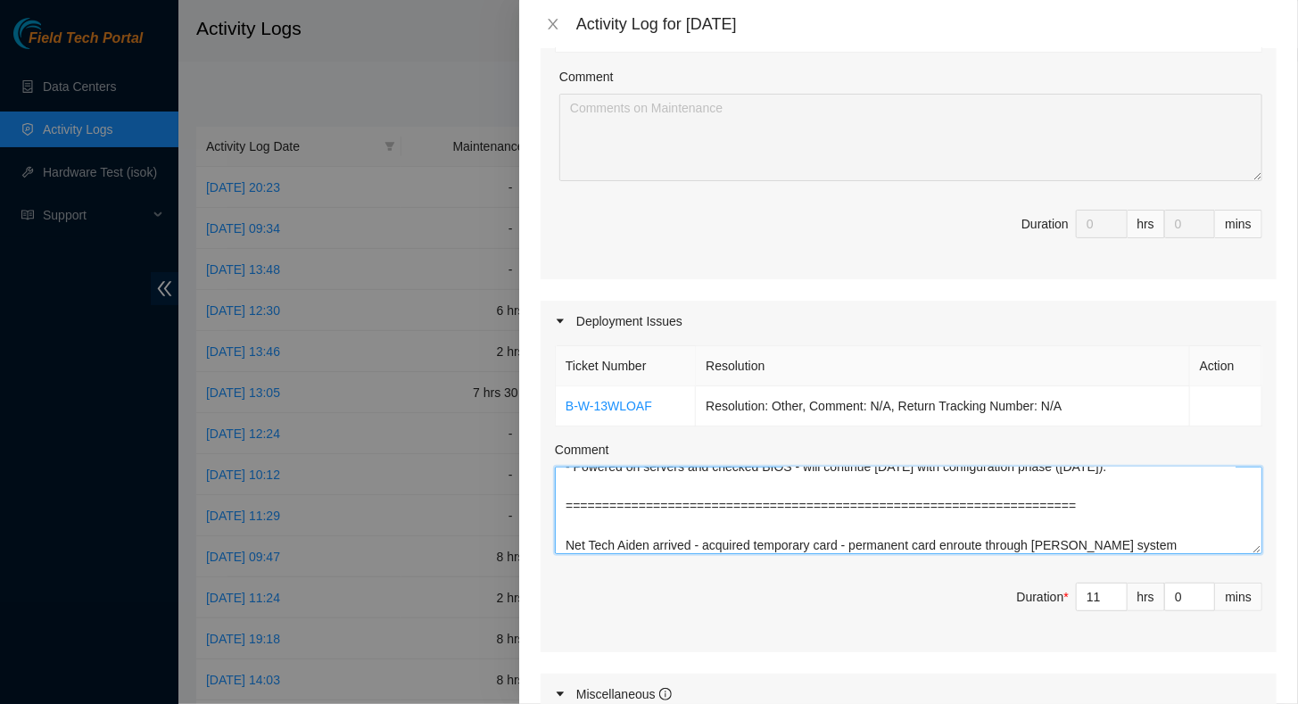
click at [1162, 540] on textarea "Progress on DP85242: - Servers arrived [DATE]: Servers on SO: B-W-13X4NYD 2 X S…" at bounding box center [908, 510] width 707 height 87
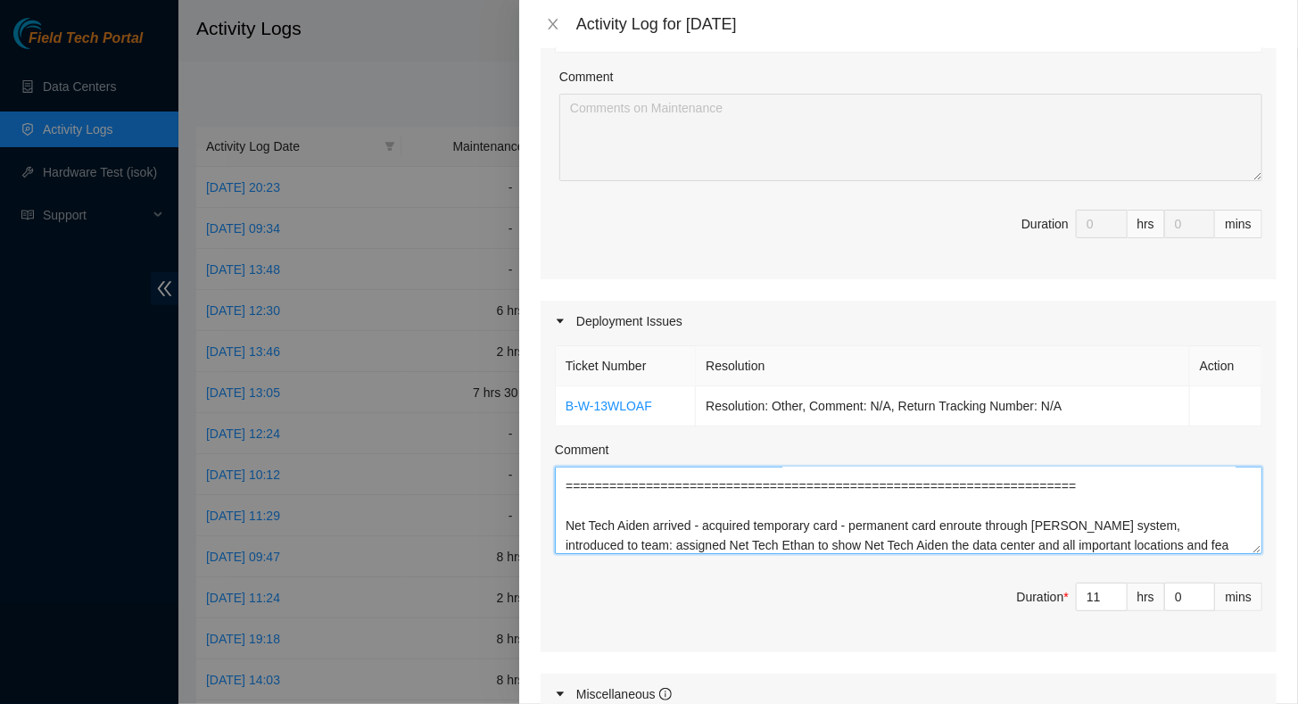
scroll to position [544, 0]
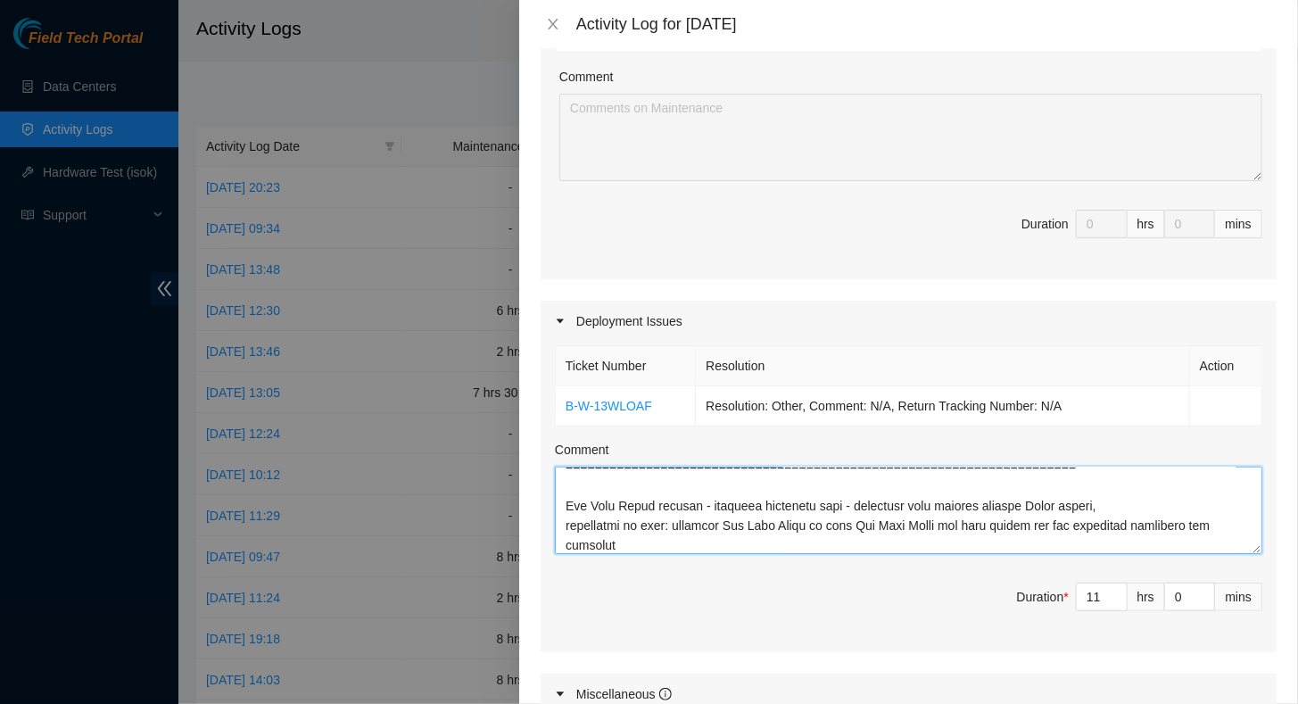
drag, startPoint x: 1105, startPoint y: 524, endPoint x: 965, endPoint y: 537, distance: 140.7
click at [965, 537] on textarea "Comment" at bounding box center [908, 510] width 707 height 87
click at [674, 536] on textarea "Comment" at bounding box center [908, 510] width 707 height 87
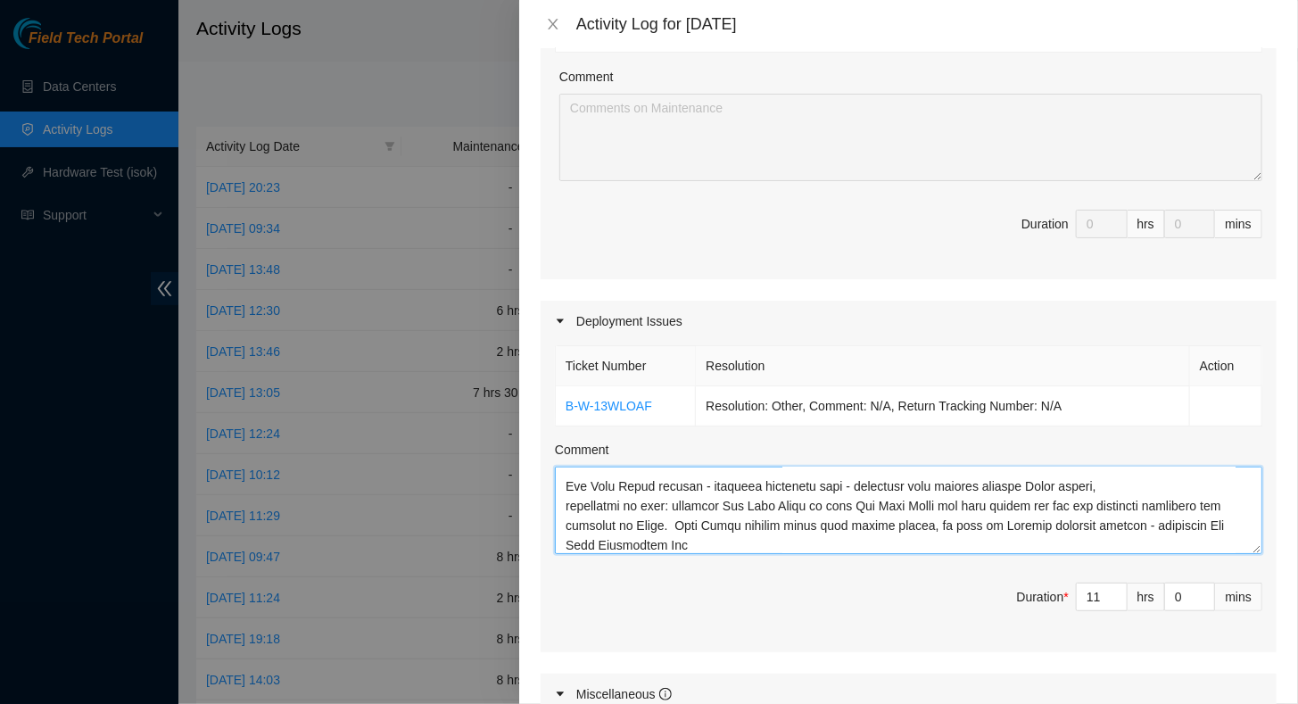
click at [709, 543] on textarea "Comment" at bounding box center [908, 510] width 707 height 87
click at [673, 539] on textarea "Comment" at bounding box center [908, 510] width 707 height 87
drag, startPoint x: 1137, startPoint y: 524, endPoint x: 1192, endPoint y: 526, distance: 55.4
click at [1192, 526] on textarea "Comment" at bounding box center [908, 510] width 707 height 87
click at [924, 541] on textarea "Comment" at bounding box center [908, 510] width 707 height 87
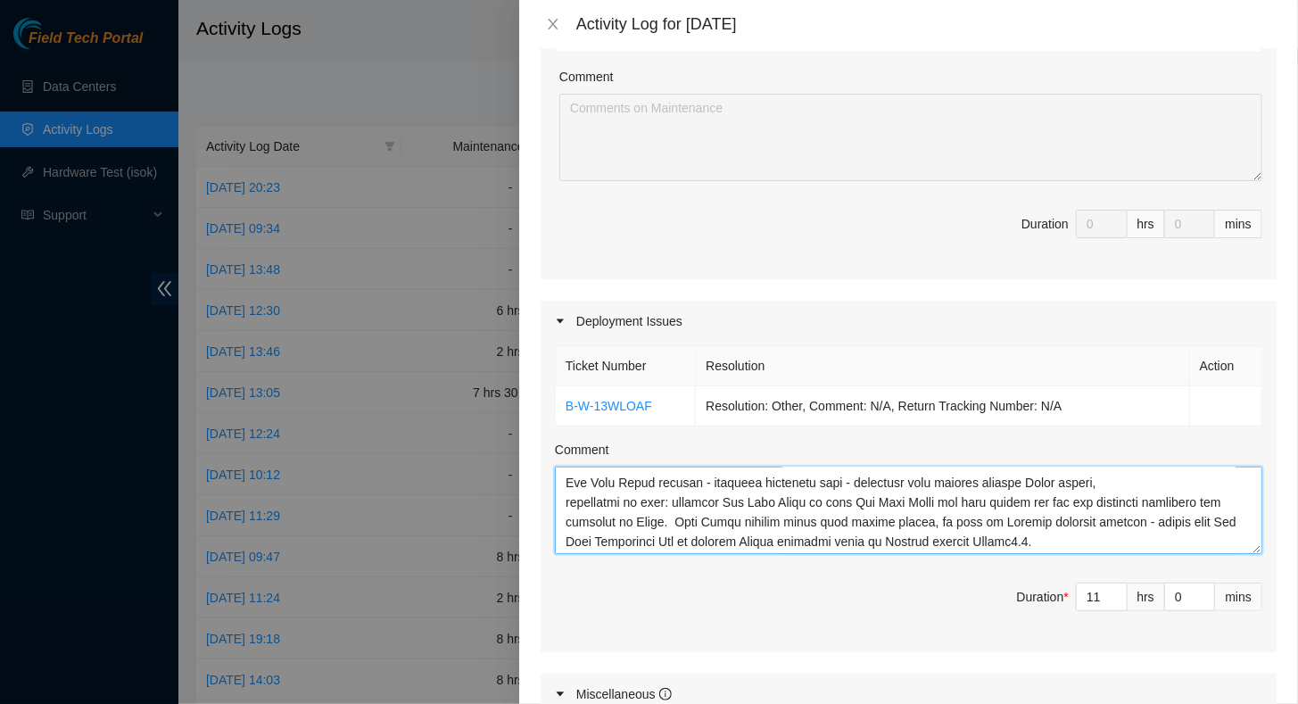
scroll to position [569, 0]
click at [1082, 541] on textarea "Comment" at bounding box center [908, 510] width 707 height 87
click at [1065, 544] on textarea "Comment" at bounding box center [908, 510] width 707 height 87
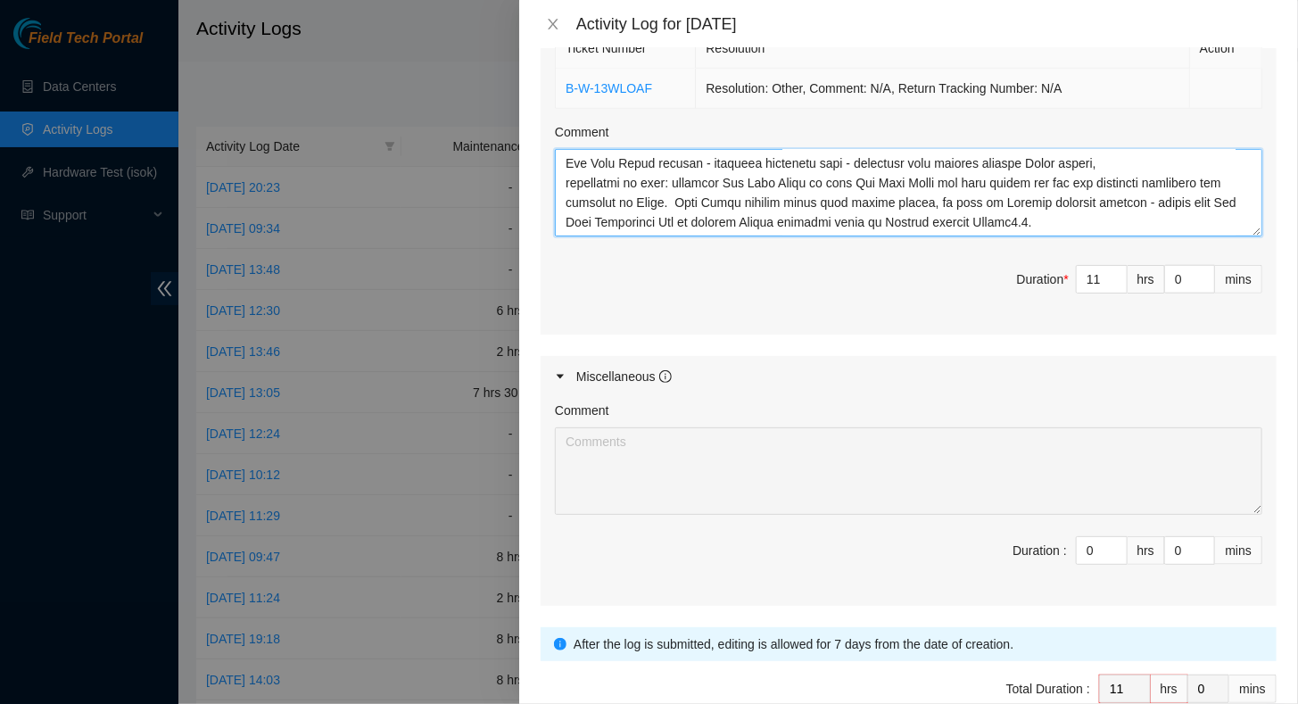
scroll to position [765, 0]
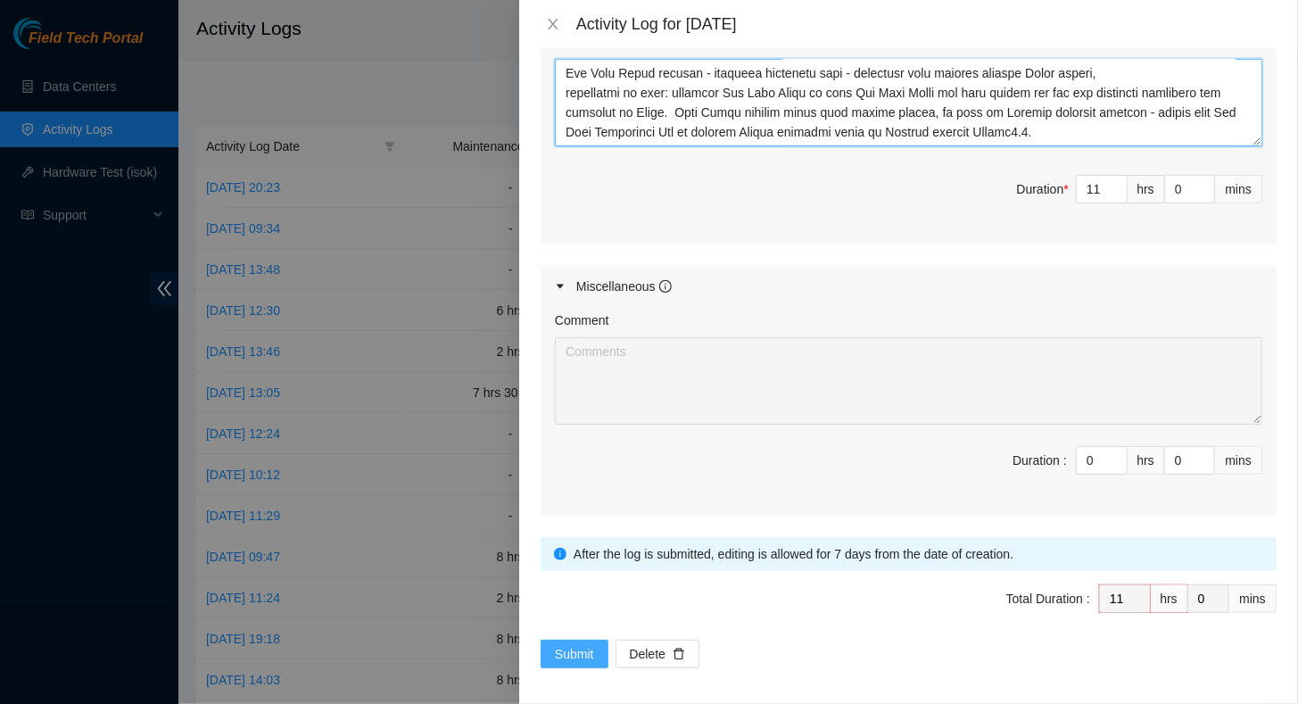
type textarea "Progress on DP85242: - Servers arrived [DATE]: Servers on SO: B-W-13X4NYD 2 X S…"
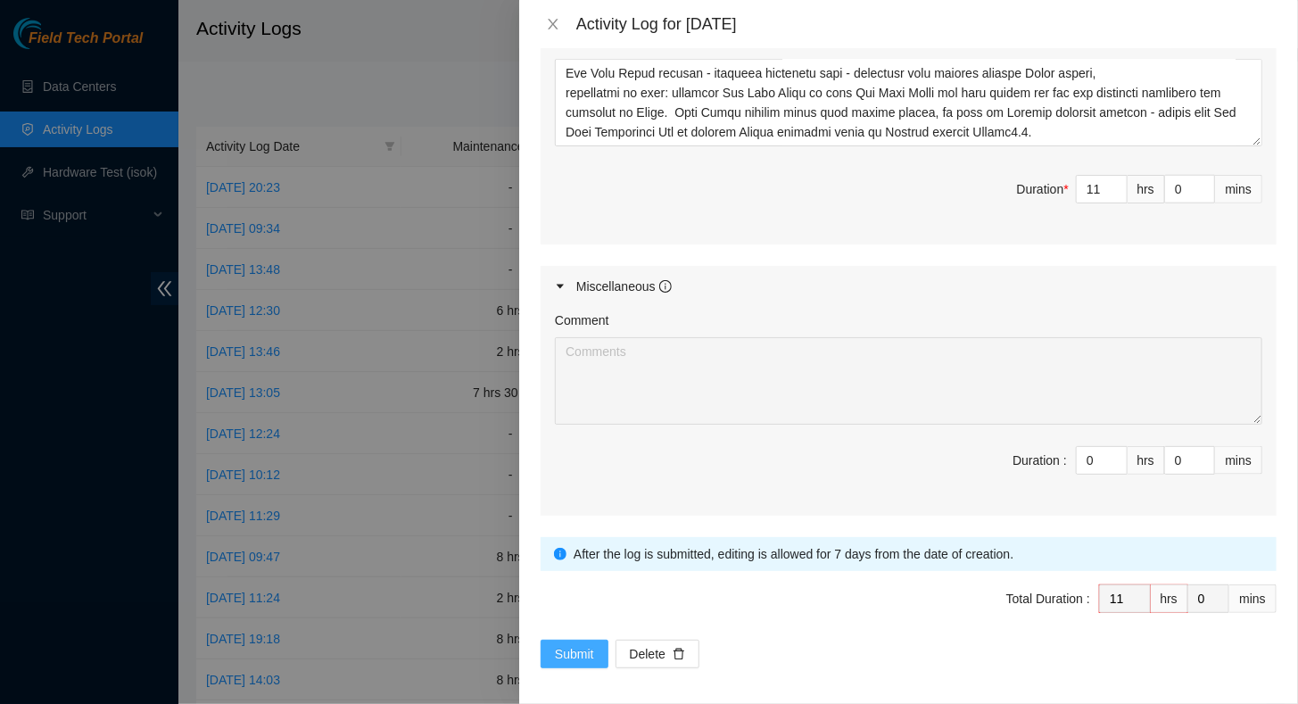
click at [570, 648] on span "Submit" at bounding box center [574, 654] width 39 height 20
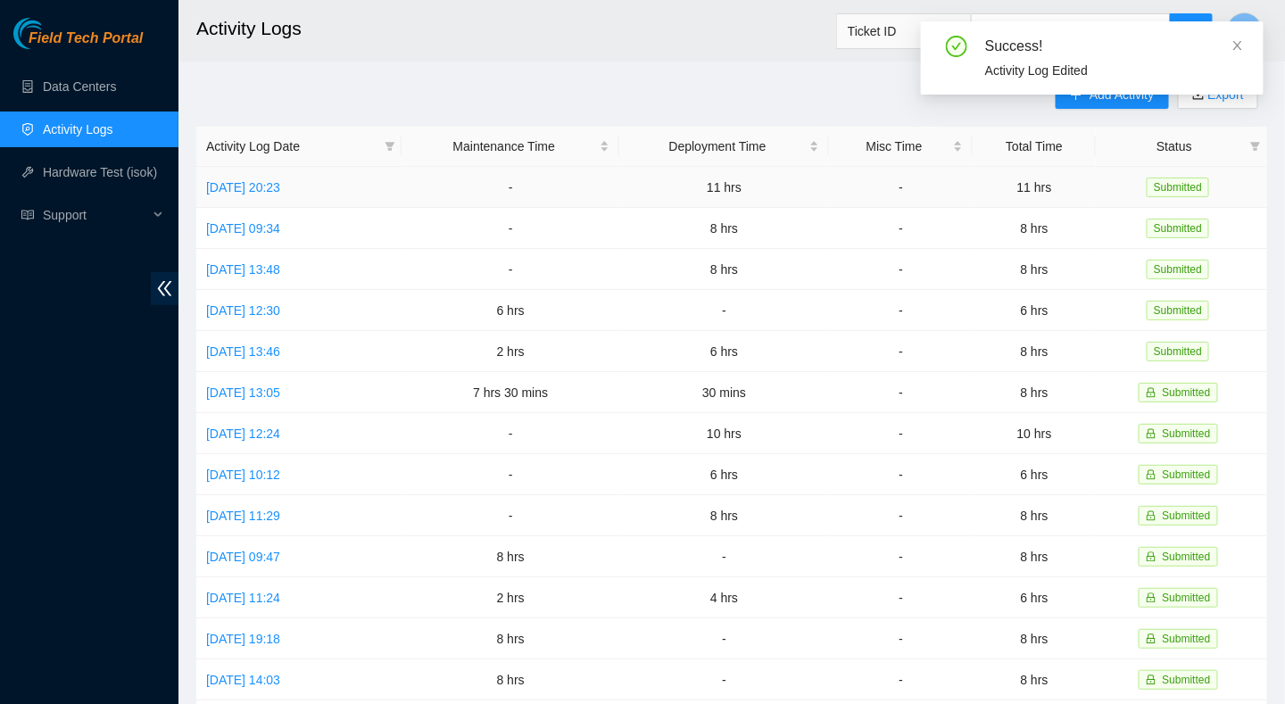
click at [286, 175] on td "[DATE] 20:23" at bounding box center [298, 187] width 205 height 41
click at [280, 180] on link "[DATE] 20:23" at bounding box center [243, 187] width 74 height 14
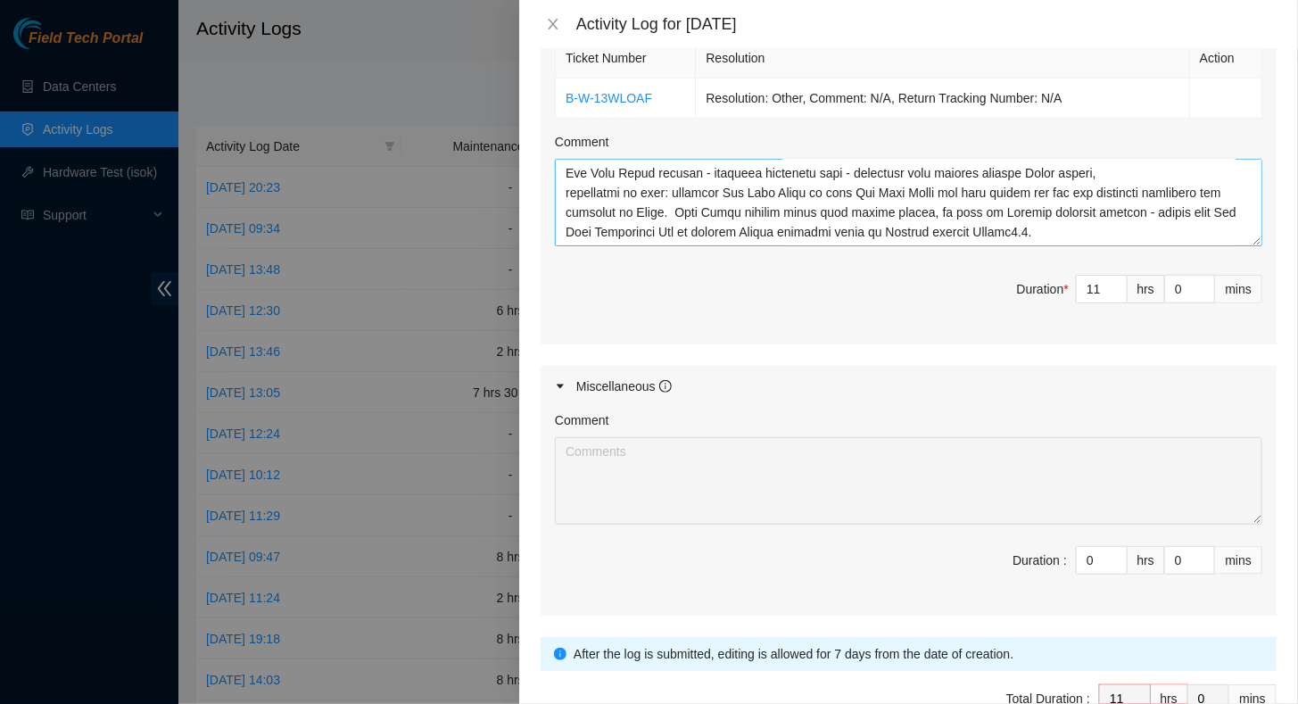
scroll to position [586, 0]
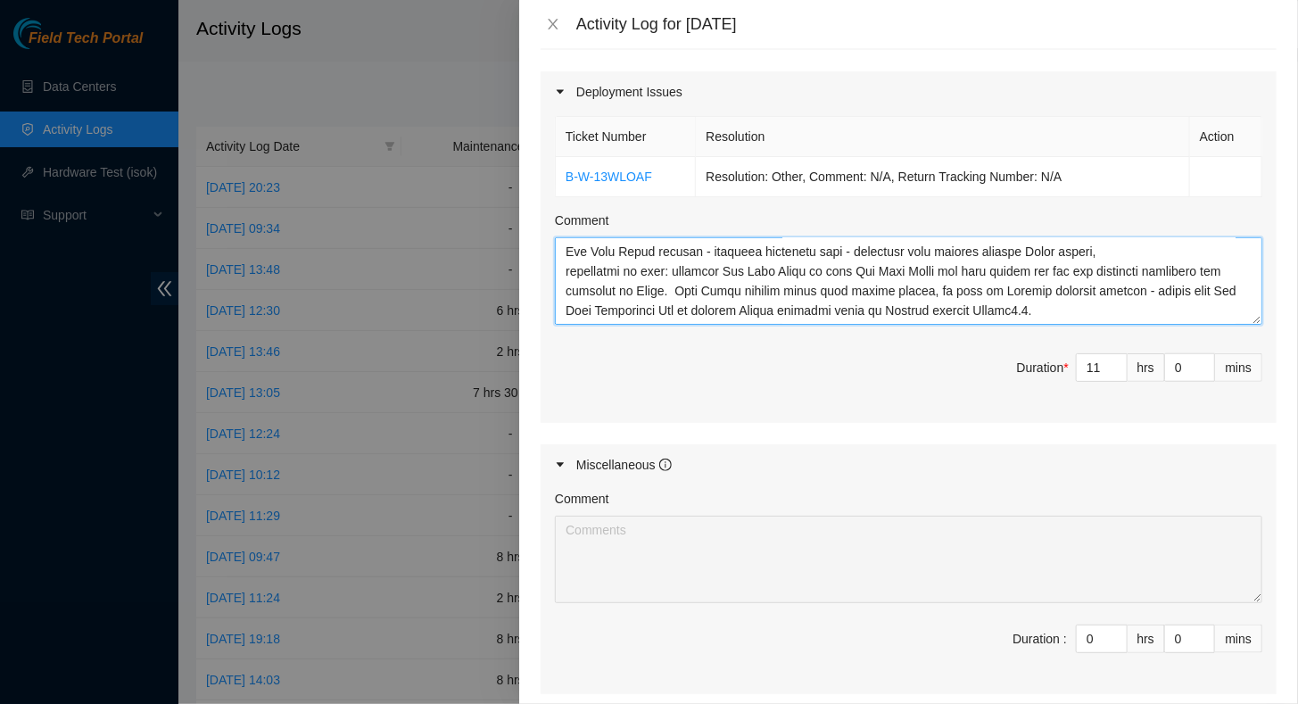
click at [1051, 302] on textarea "Comment" at bounding box center [908, 280] width 707 height 87
click at [910, 307] on textarea "Comment" at bounding box center [908, 280] width 707 height 87
click at [905, 309] on textarea "Comment" at bounding box center [908, 280] width 707 height 87
drag, startPoint x: 908, startPoint y: 304, endPoint x: 974, endPoint y: 310, distance: 66.2
click at [974, 310] on textarea "Comment" at bounding box center [908, 280] width 707 height 87
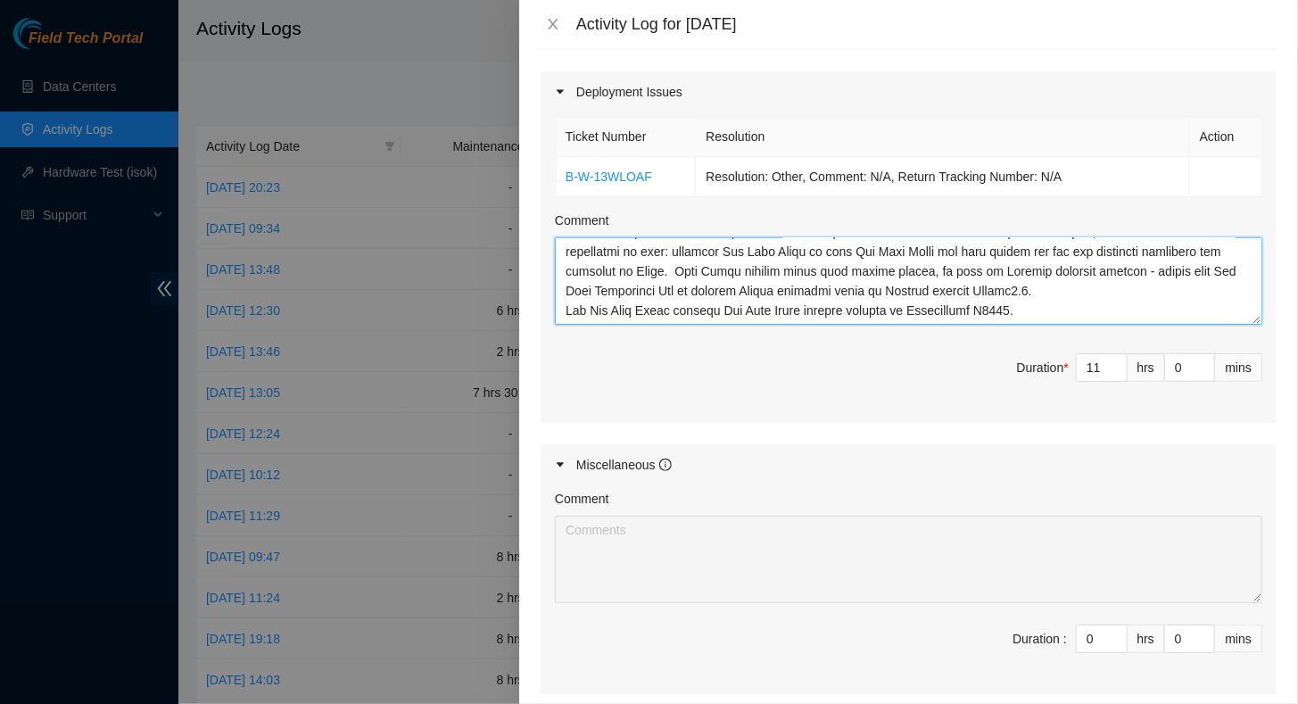
click at [854, 309] on textarea "Comment" at bounding box center [908, 280] width 707 height 87
paste textarea "Maintenance"
drag, startPoint x: 981, startPoint y: 305, endPoint x: 1060, endPoint y: 309, distance: 78.6
click at [1061, 309] on textarea "Comment" at bounding box center [908, 280] width 707 height 87
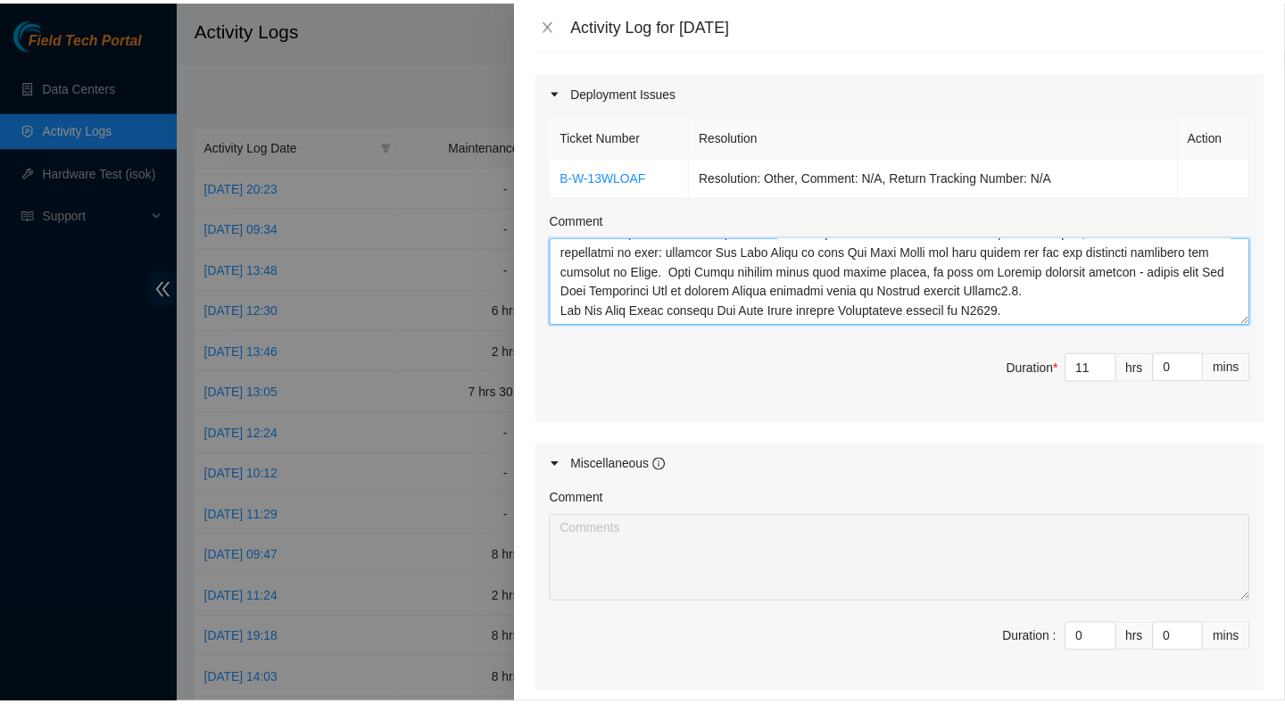
scroll to position [765, 0]
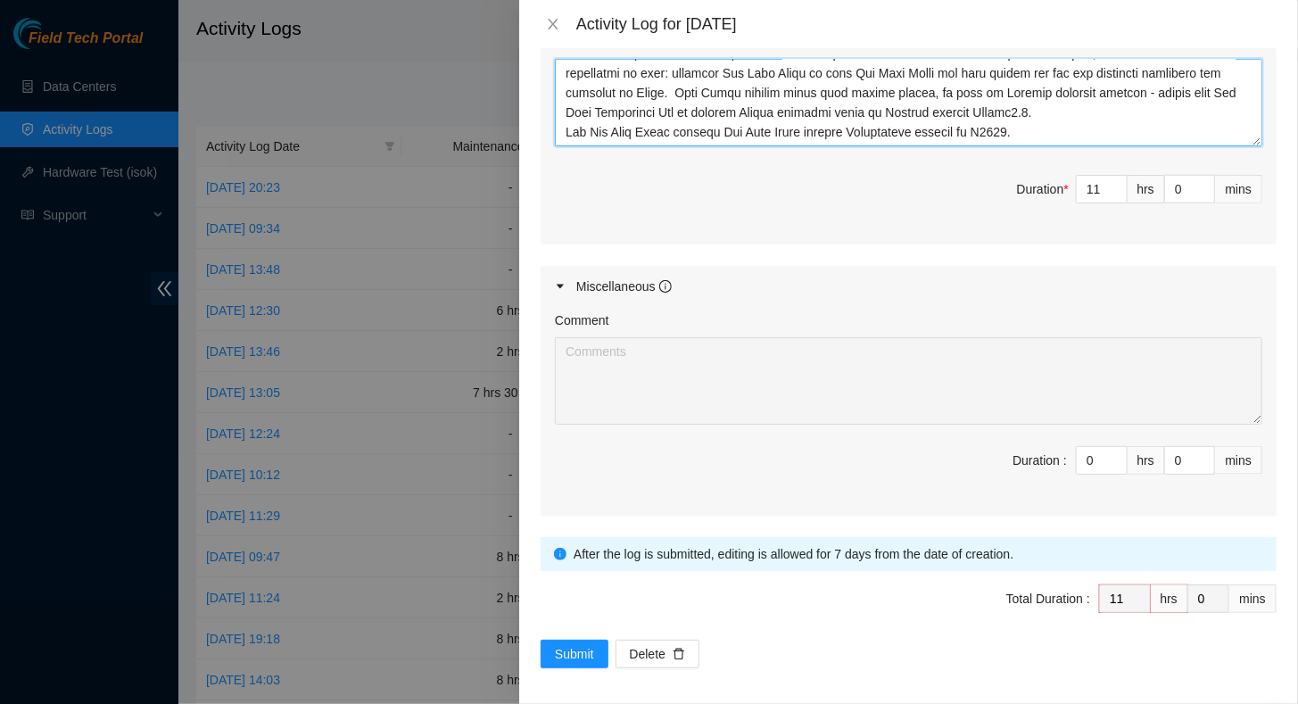
click at [1033, 132] on textarea "Comment" at bounding box center [908, 102] width 707 height 87
type textarea "Progress on DP85242: - Servers arrived [DATE]: Servers on SO: B-W-13X4NYD 2 X S…"
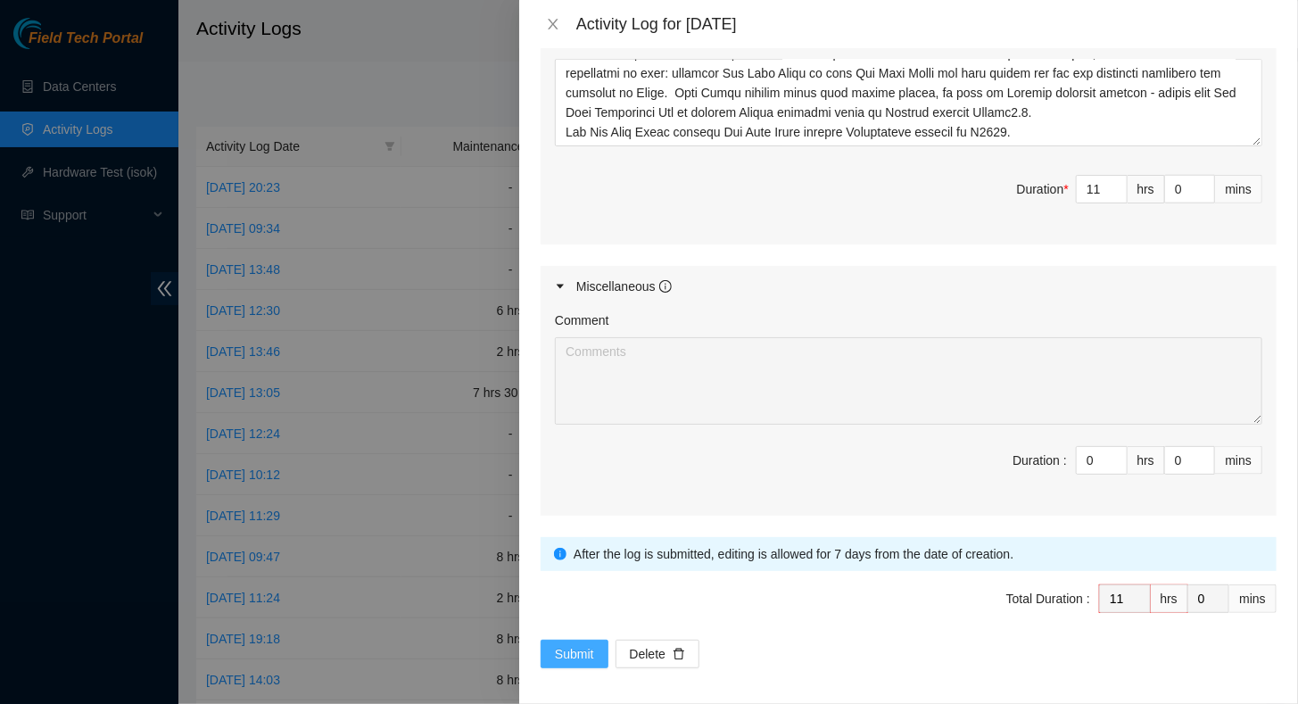
click at [585, 649] on span "Submit" at bounding box center [574, 654] width 39 height 20
